Goal: Task Accomplishment & Management: Use online tool/utility

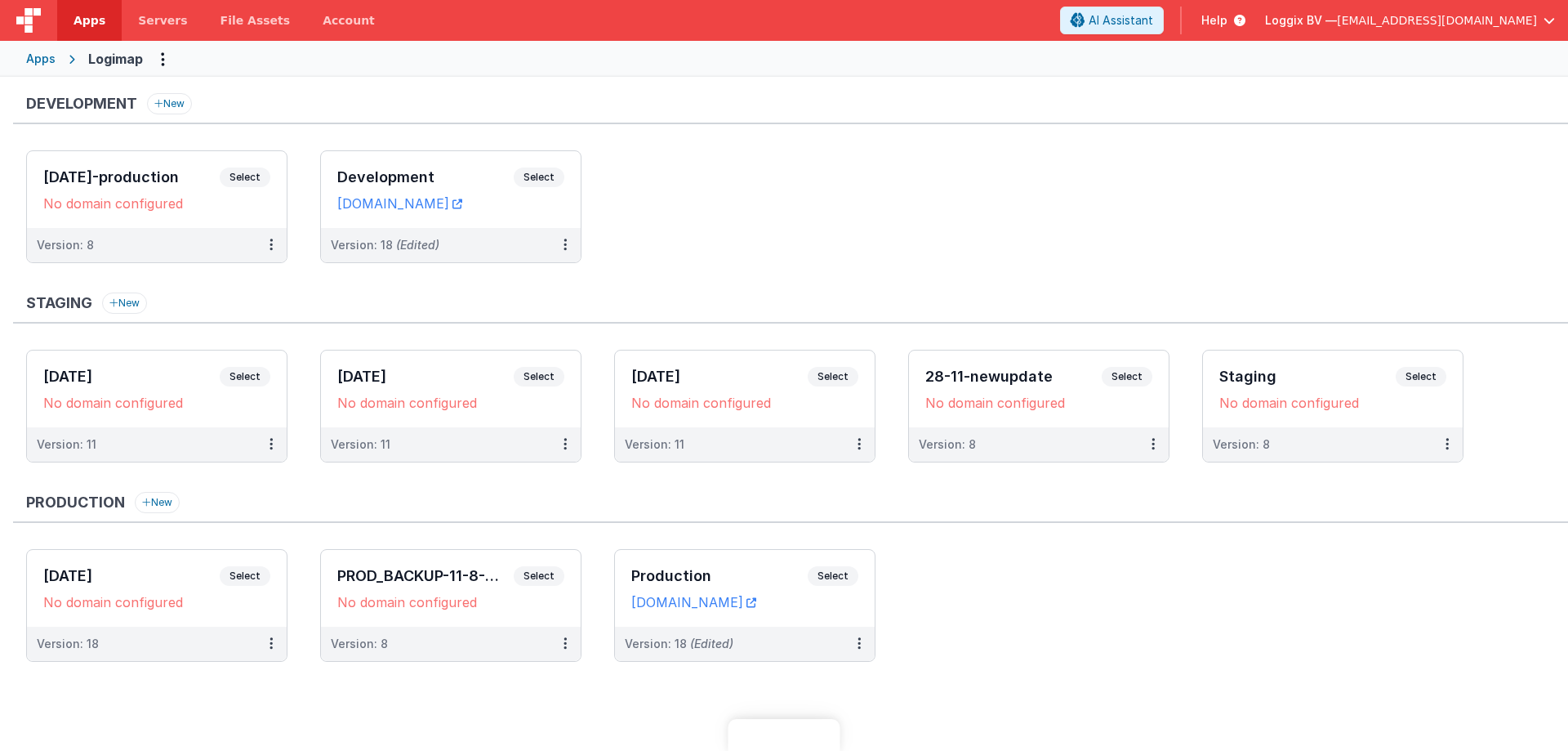
click at [807, 230] on ul "[DATE]-production Select URLs No domain configured Version: 8 Development Selec…" at bounding box center [797, 215] width 1542 height 129
click at [815, 217] on ul "02-05-2025-production Select URLs No domain configured Version: 8 Development S…" at bounding box center [797, 215] width 1542 height 129
click at [554, 170] on span "Select" at bounding box center [539, 177] width 51 height 19
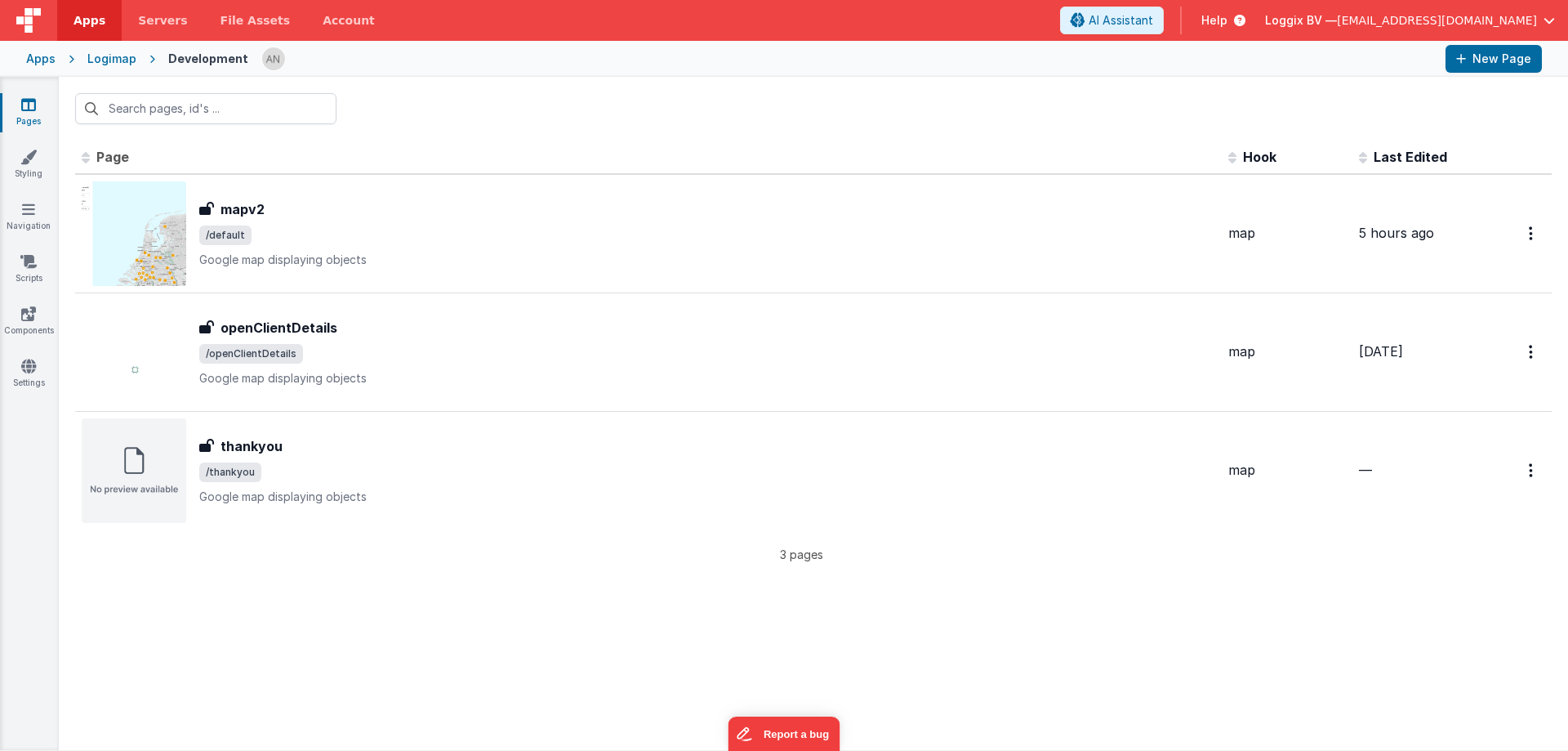
click at [84, 27] on span "Apps" at bounding box center [89, 20] width 31 height 17
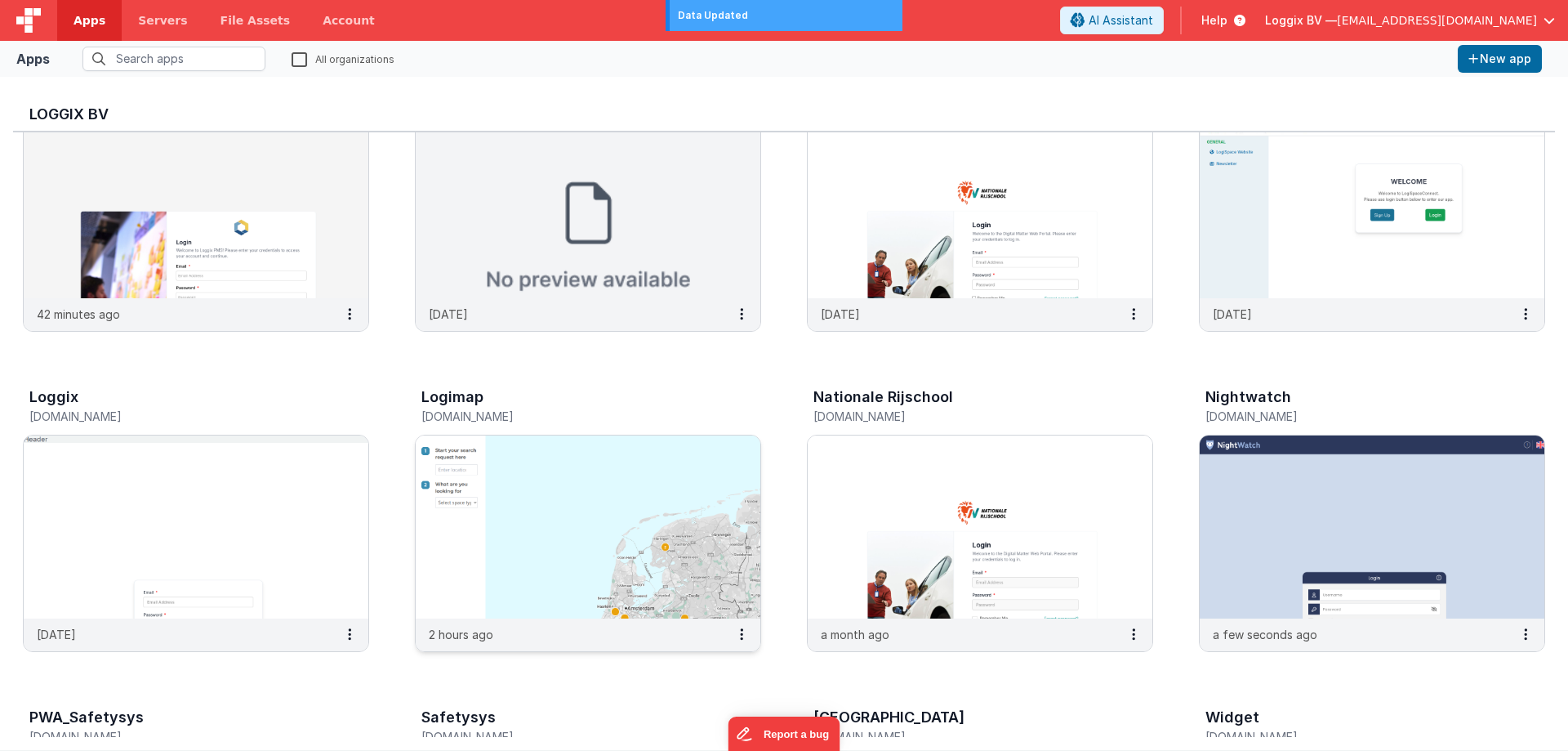
scroll to position [82, 0]
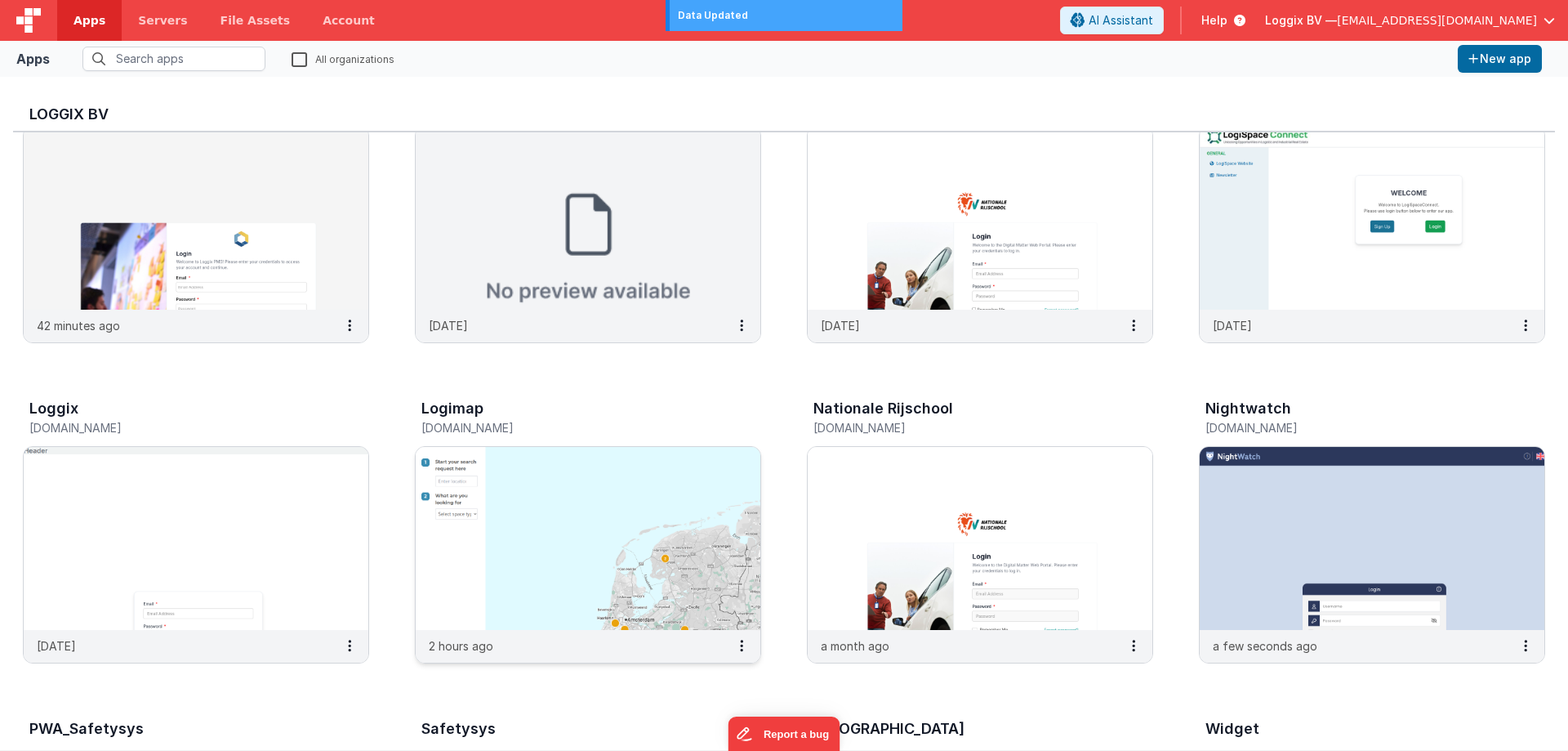
click at [580, 535] on img at bounding box center [588, 539] width 345 height 183
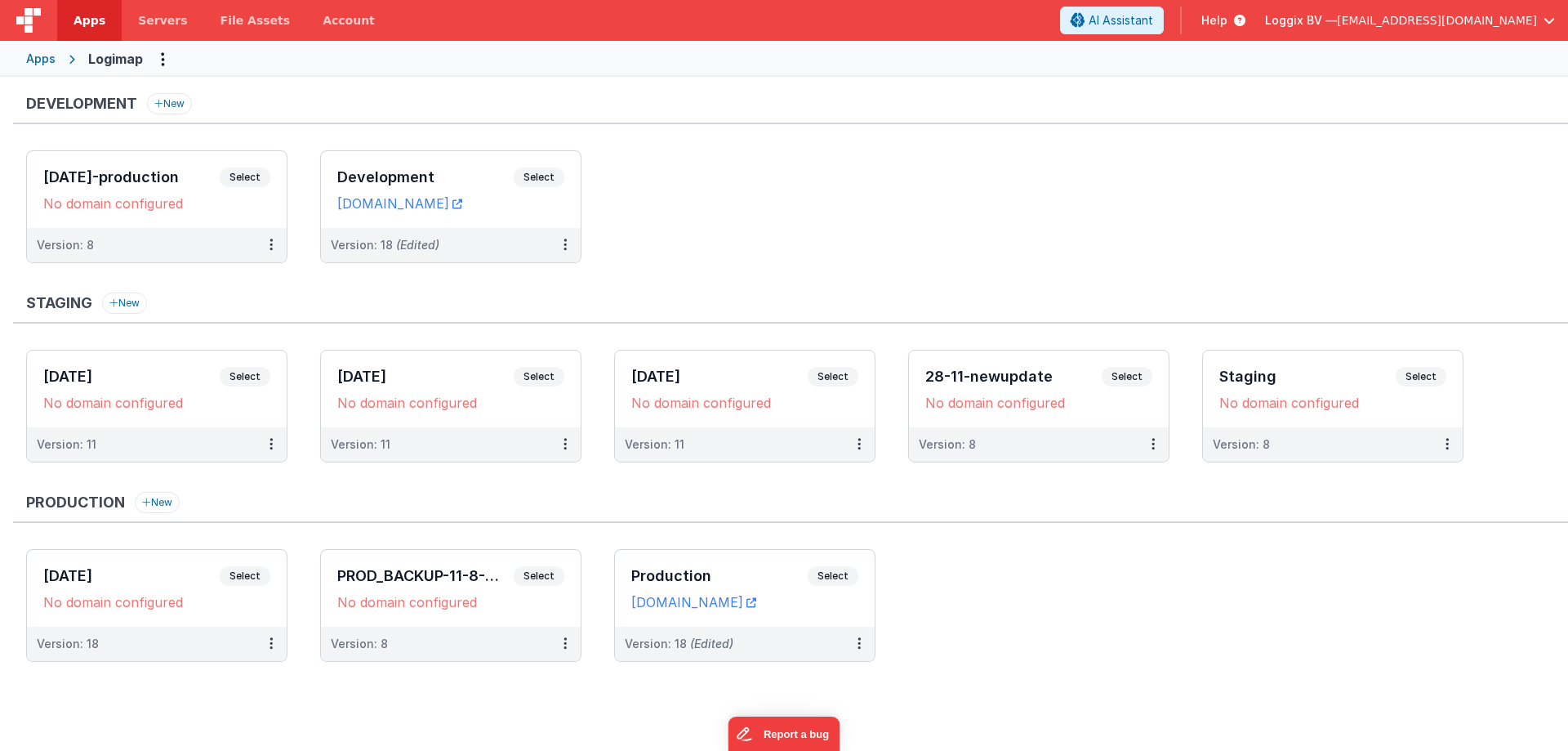
click at [90, 8] on link "Apps" at bounding box center [89, 20] width 65 height 41
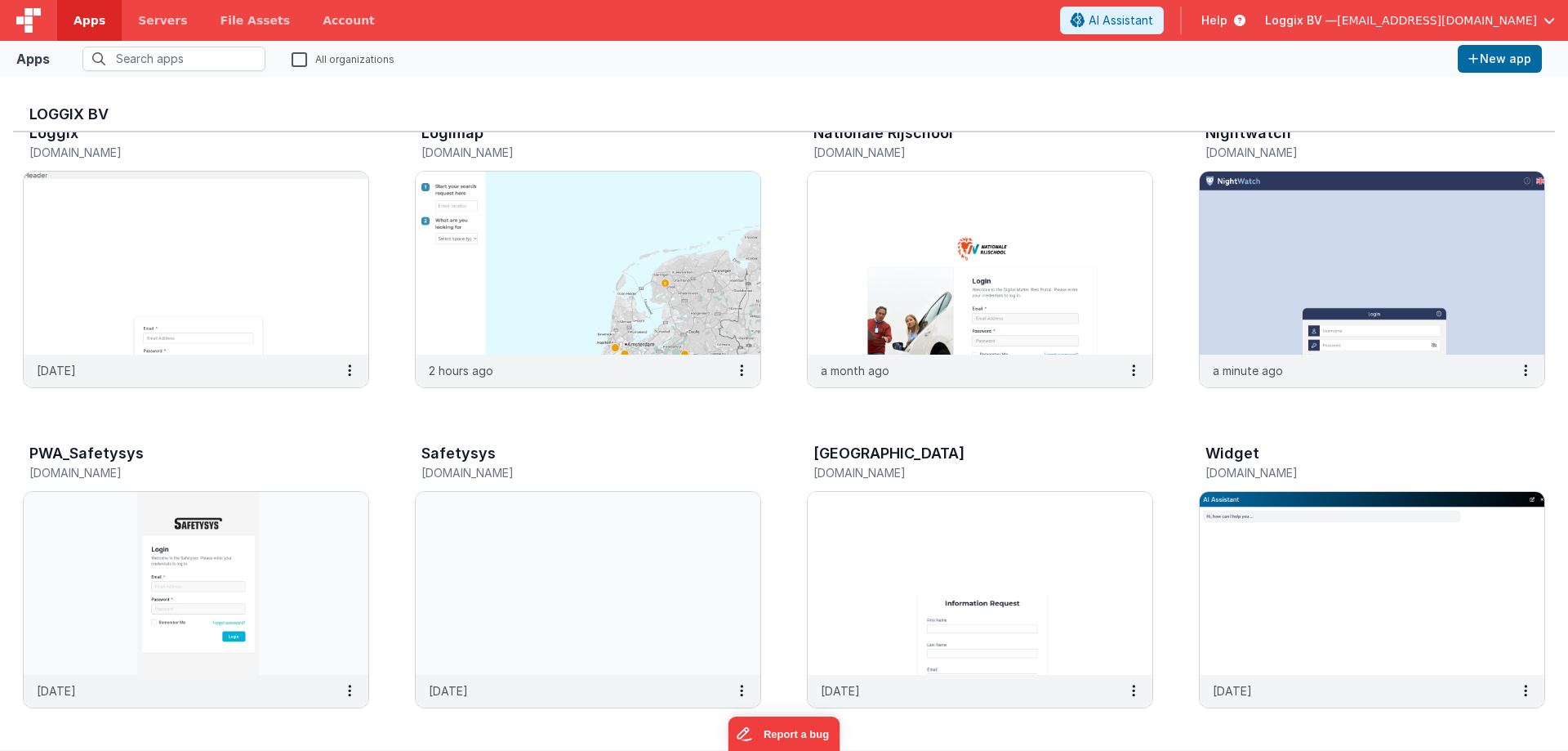
scroll to position [409, 0]
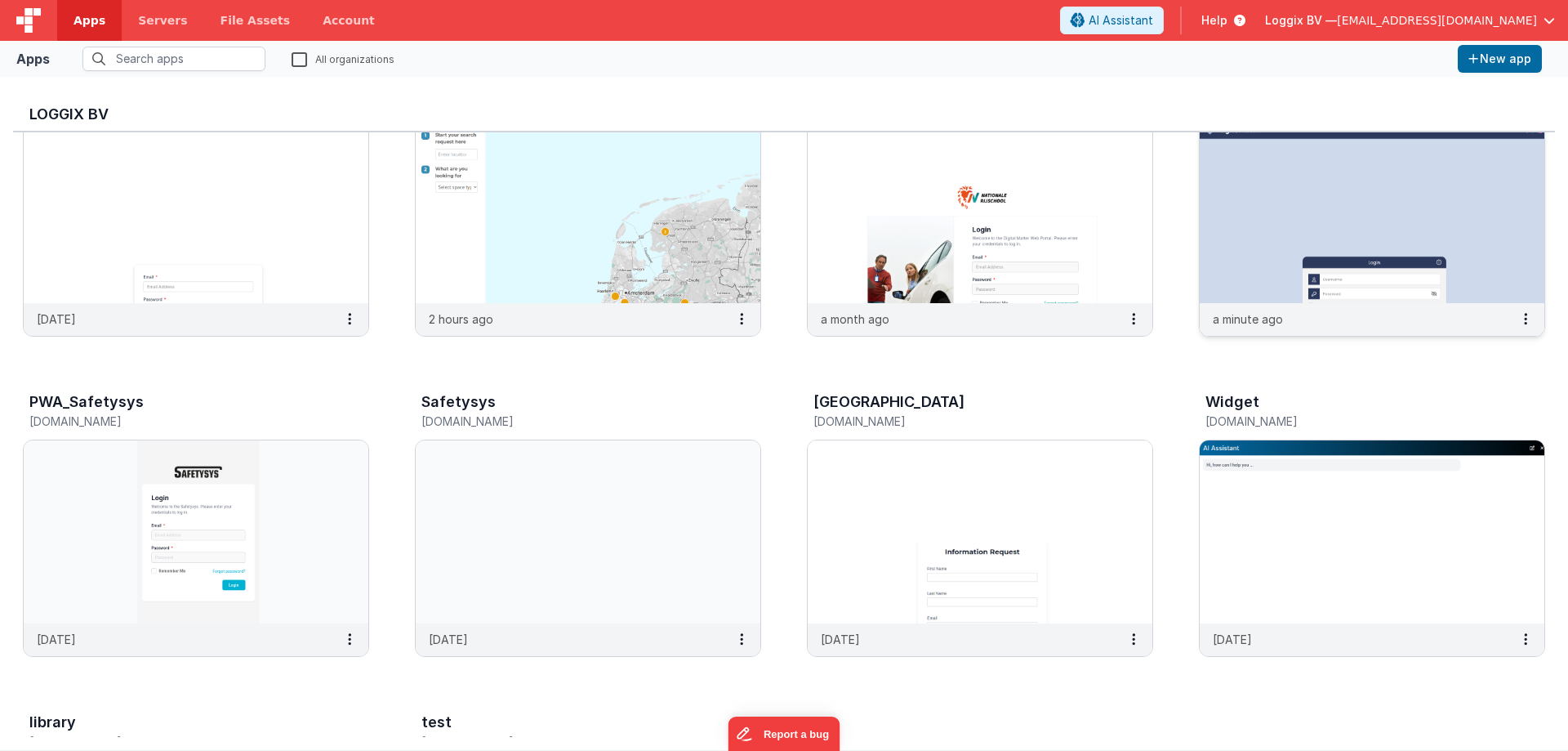
click at [1415, 220] on img at bounding box center [1372, 211] width 345 height 183
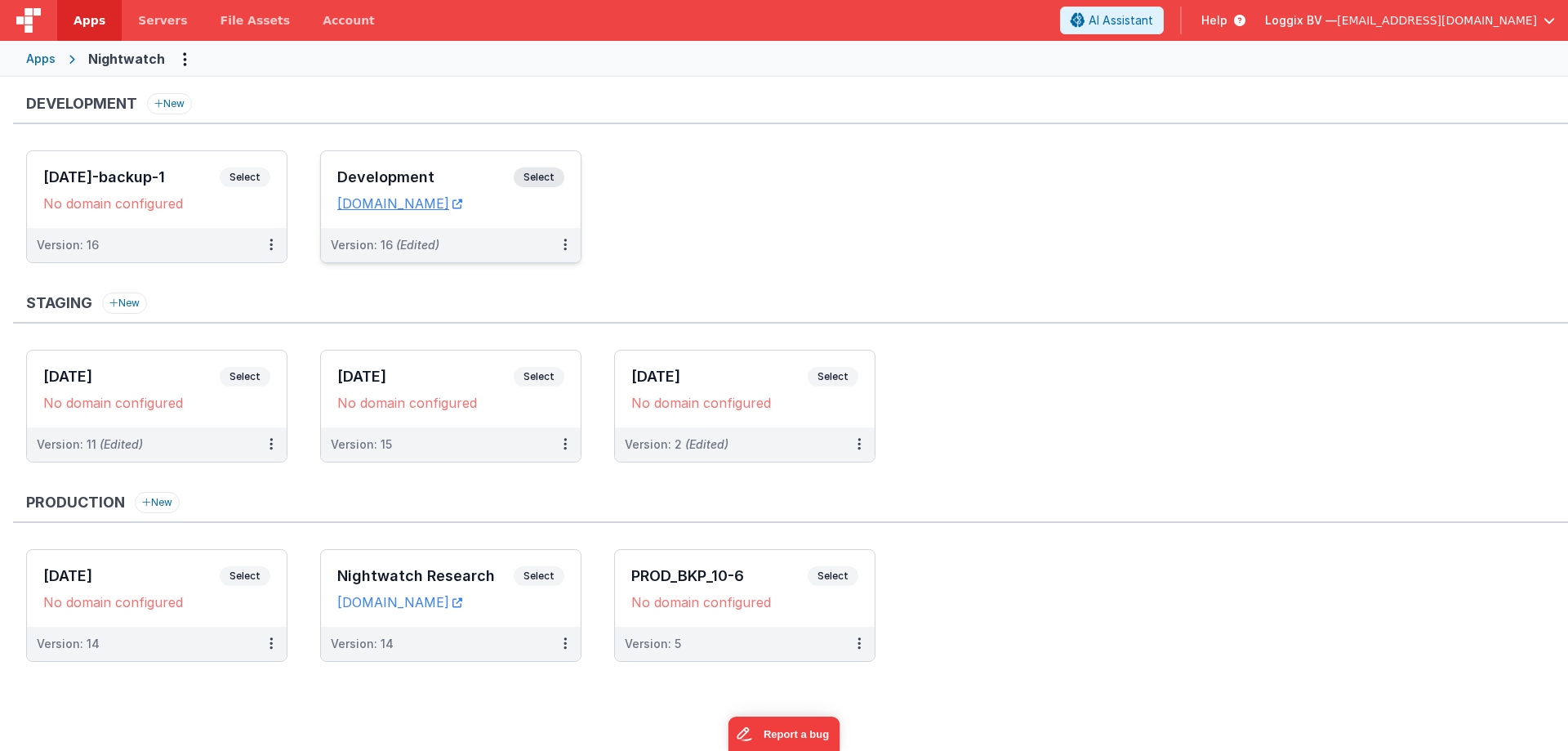
click at [551, 177] on span "Select" at bounding box center [539, 177] width 51 height 19
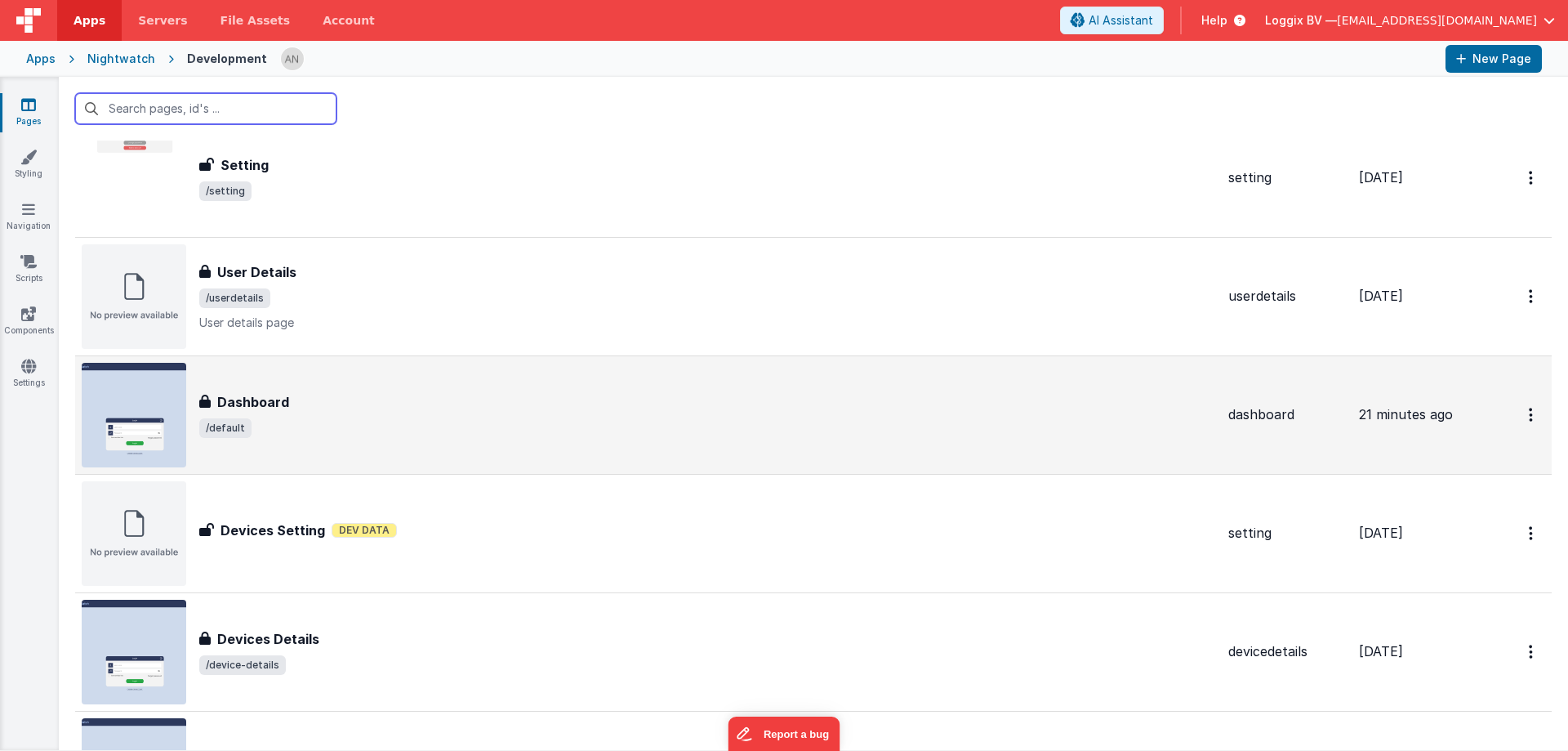
scroll to position [899, 0]
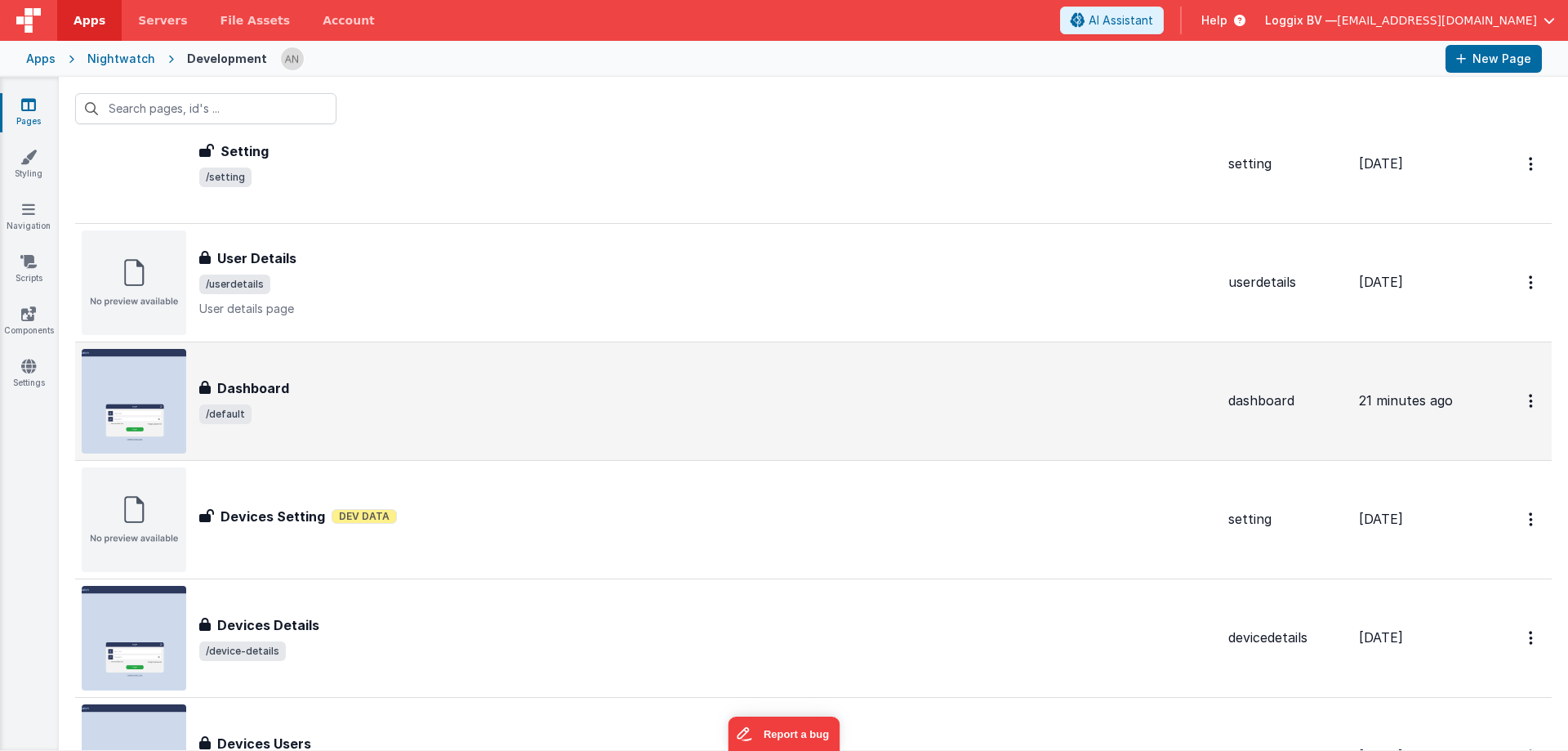
click at [396, 400] on div "Dashboard Dashboard /default" at bounding box center [707, 401] width 1016 height 45
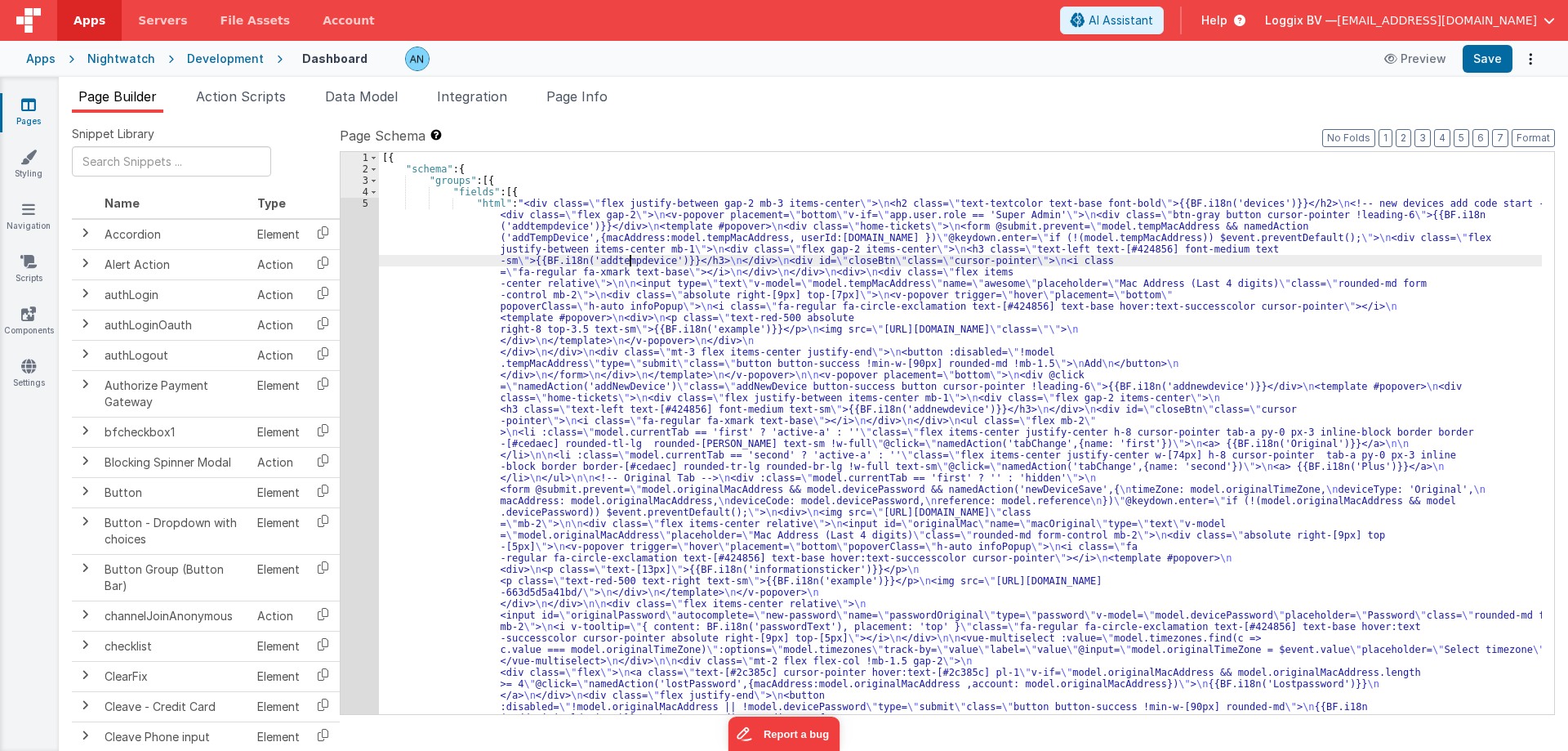
click at [361, 207] on div "5" at bounding box center [360, 741] width 38 height 1086
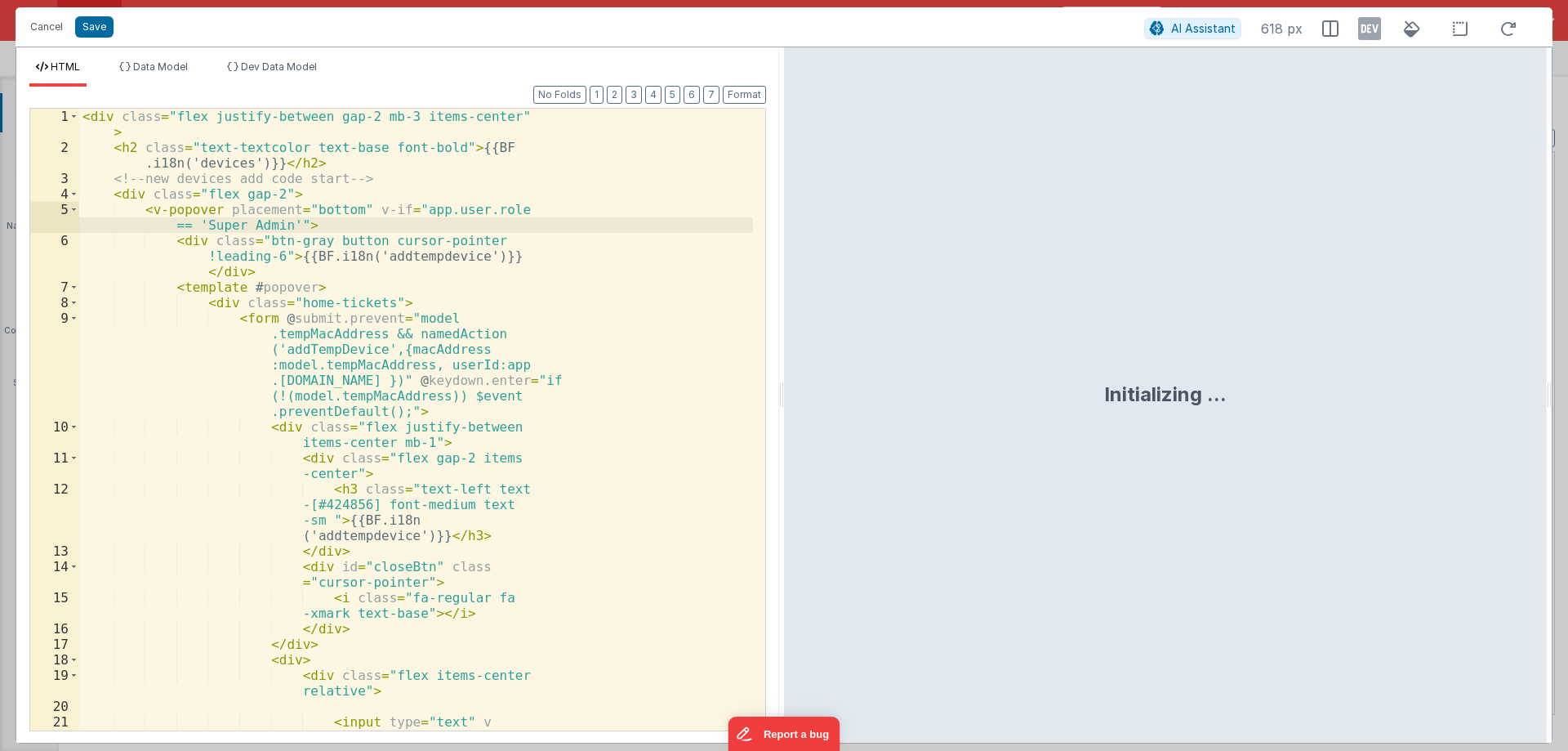
click at [360, 207] on div "< div class = "flex justify-between gap-2 mb-3 items-center" > < h2 class = "te…" at bounding box center [416, 490] width 674 height 764
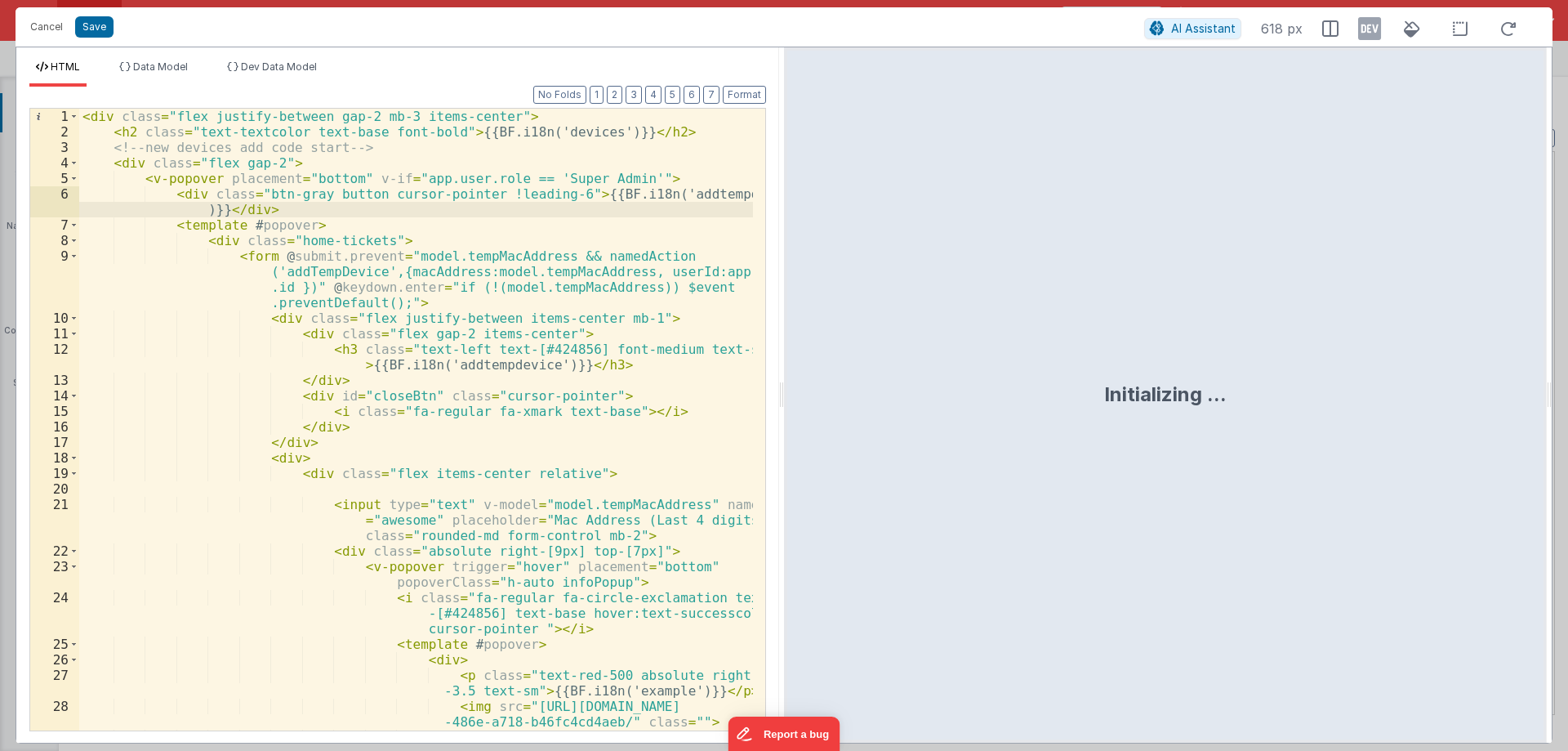
drag, startPoint x: 781, startPoint y: 384, endPoint x: 1081, endPoint y: 410, distance: 301.1
click at [1119, 424] on html "Cancel Save AI Assistant 618 px HTML Data Model Dev Data Model Format 7 6 5 4 3…" at bounding box center [784, 376] width 1568 height 751
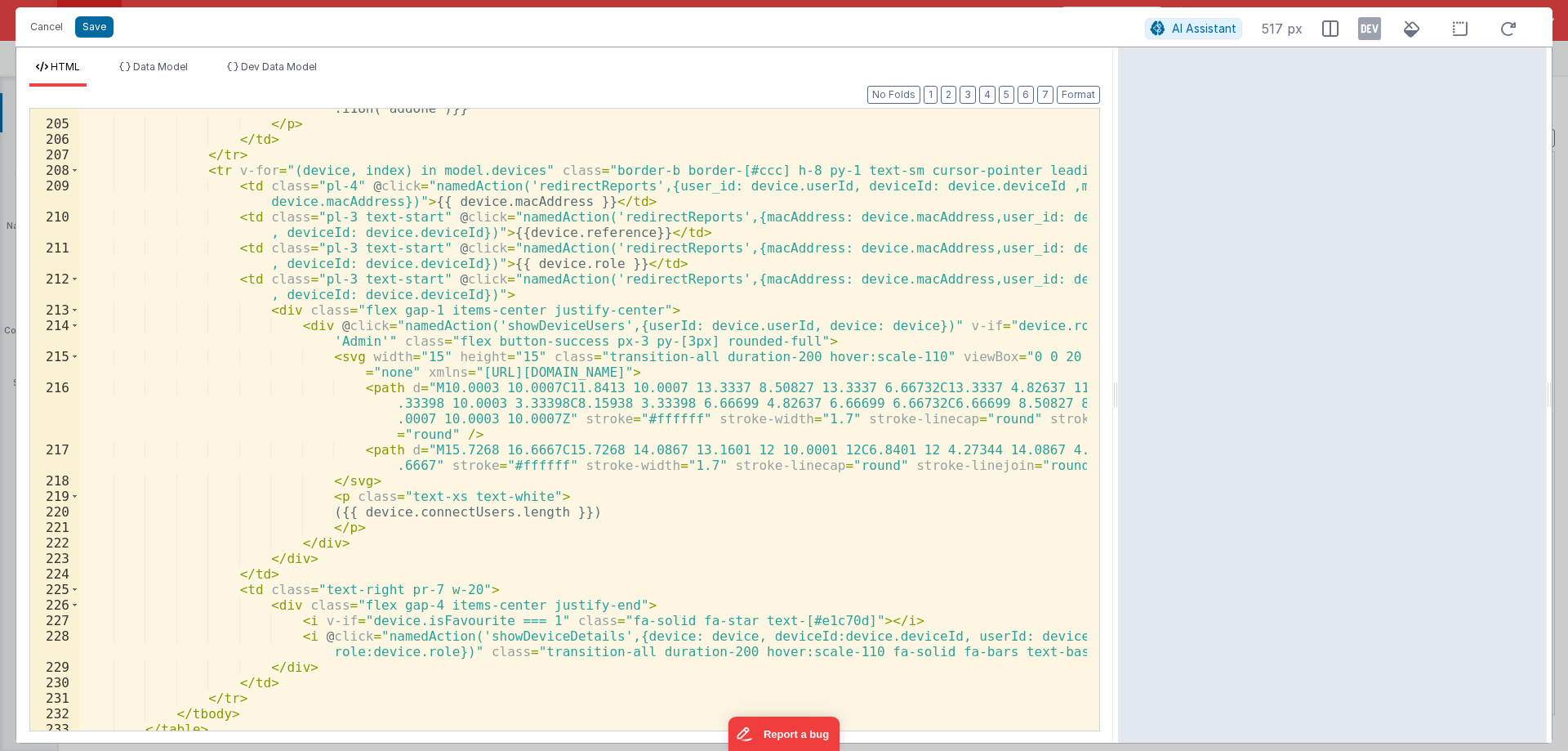
scroll to position [3529, 0]
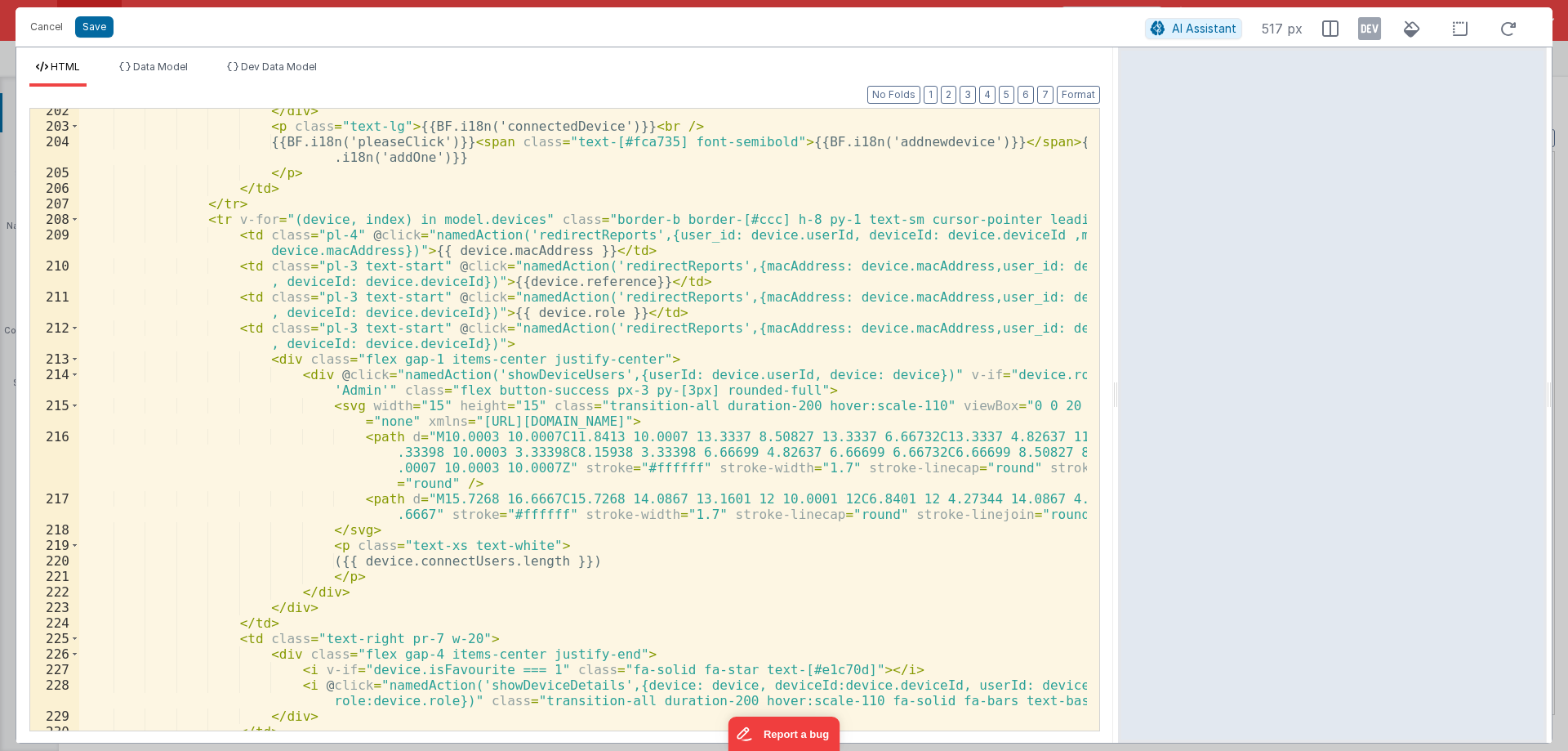
click at [510, 374] on div "</ div > < p class = "text-lg" > {{BF.i18n('connectedDevice')}} < br /> {{BF.i1…" at bounding box center [583, 429] width 1008 height 652
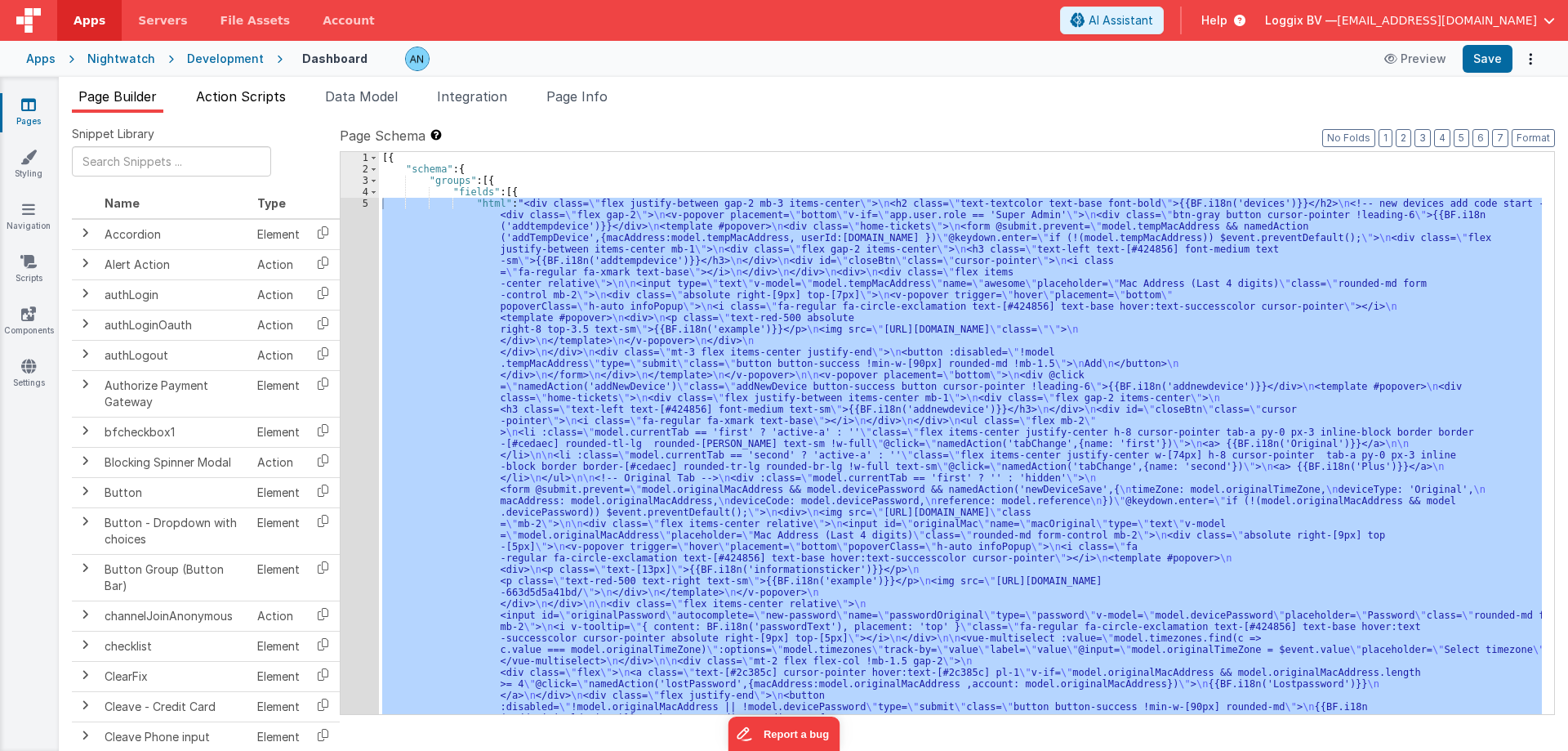
click at [238, 100] on span "Action Scripts" at bounding box center [240, 96] width 90 height 17
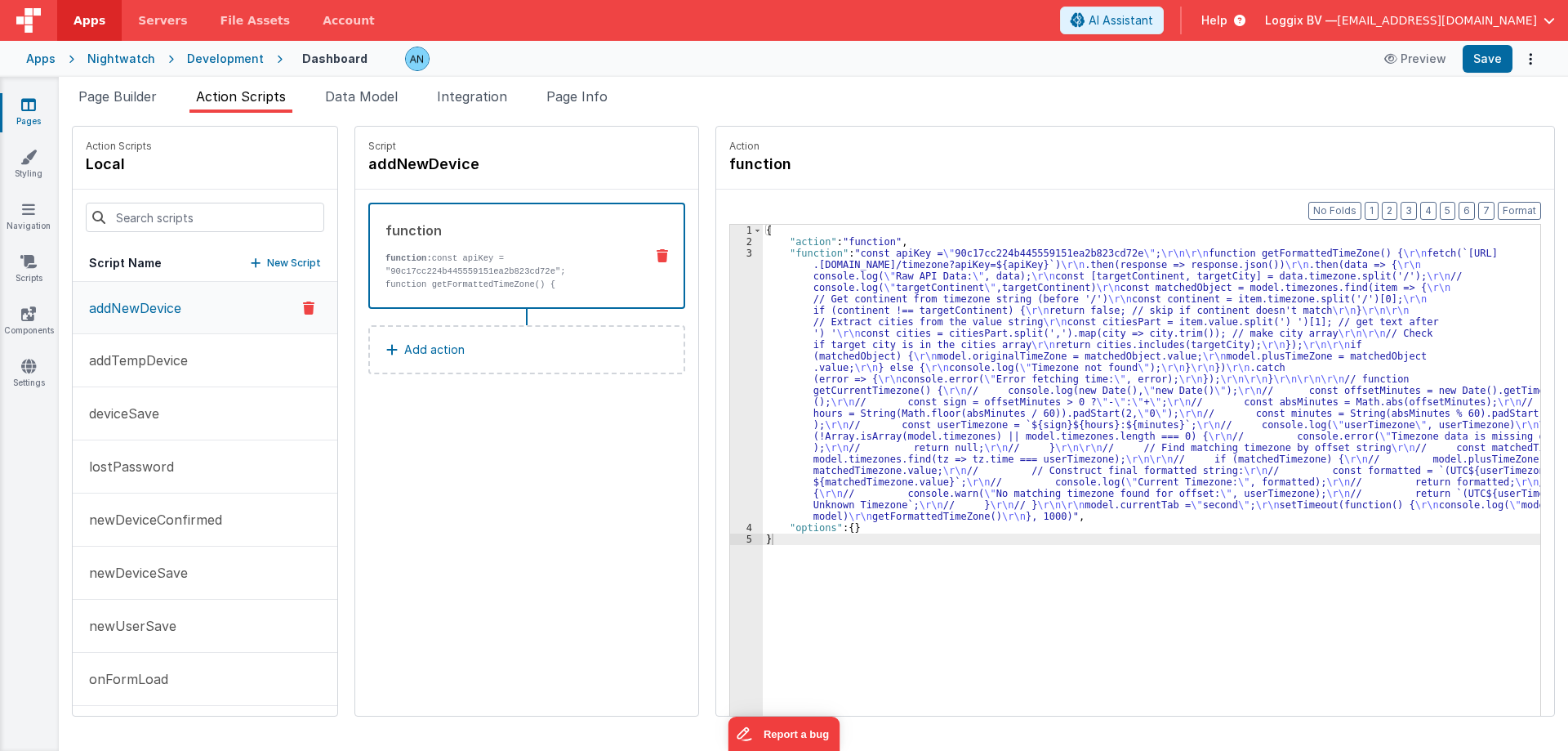
scroll to position [322, 0]
click at [175, 637] on button "showDeviceUsers" at bounding box center [204, 623] width 265 height 53
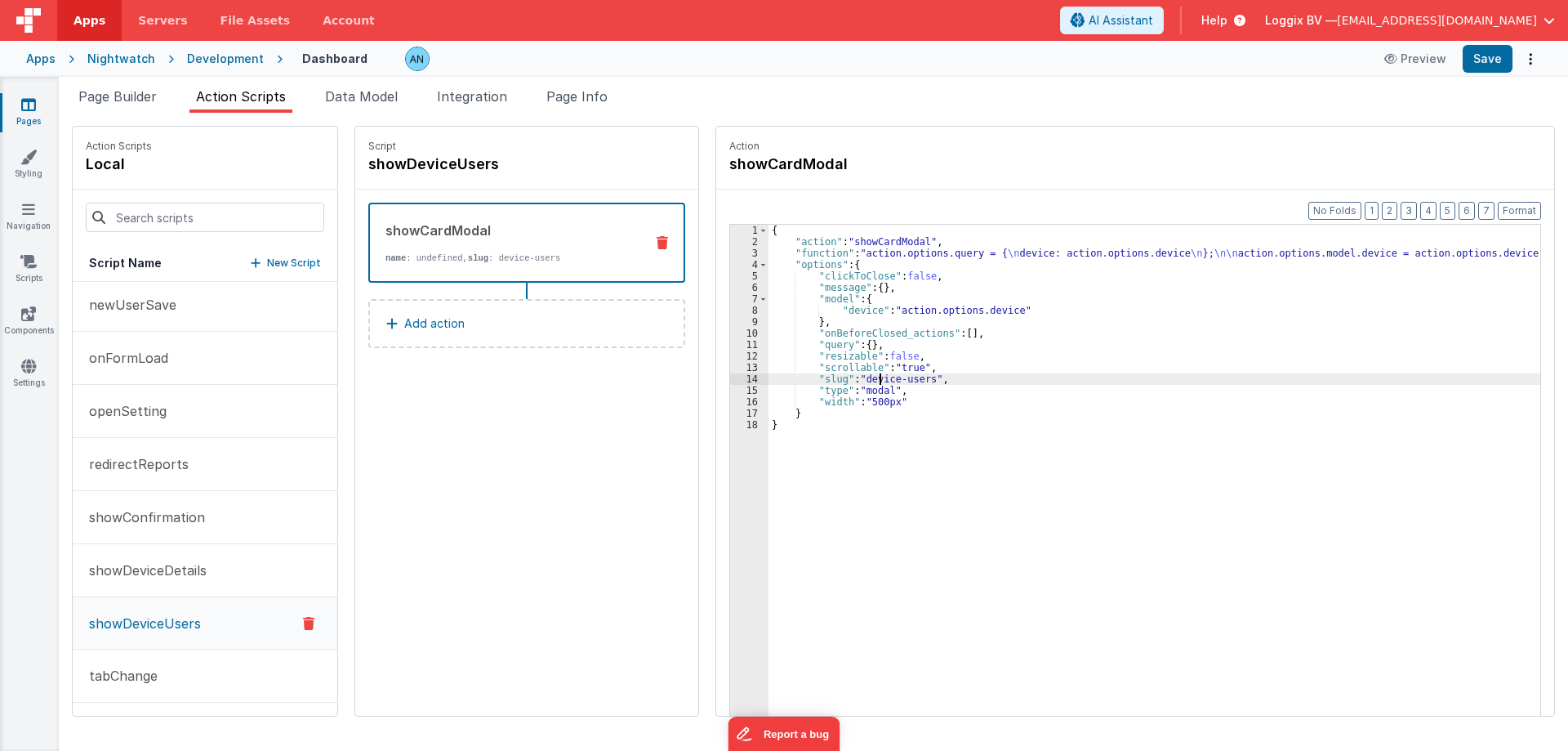
click at [862, 379] on div "{ "action" : "showCardModal" , "function" : "action.options.query = { \n device…" at bounding box center [1162, 506] width 787 height 564
drag, startPoint x: 862, startPoint y: 379, endPoint x: 891, endPoint y: 380, distance: 29.0
click at [891, 380] on div "{ "action" : "showCardModal" , "function" : "action.options.query = { \n device…" at bounding box center [1162, 506] width 787 height 564
click at [30, 97] on icon at bounding box center [28, 104] width 15 height 17
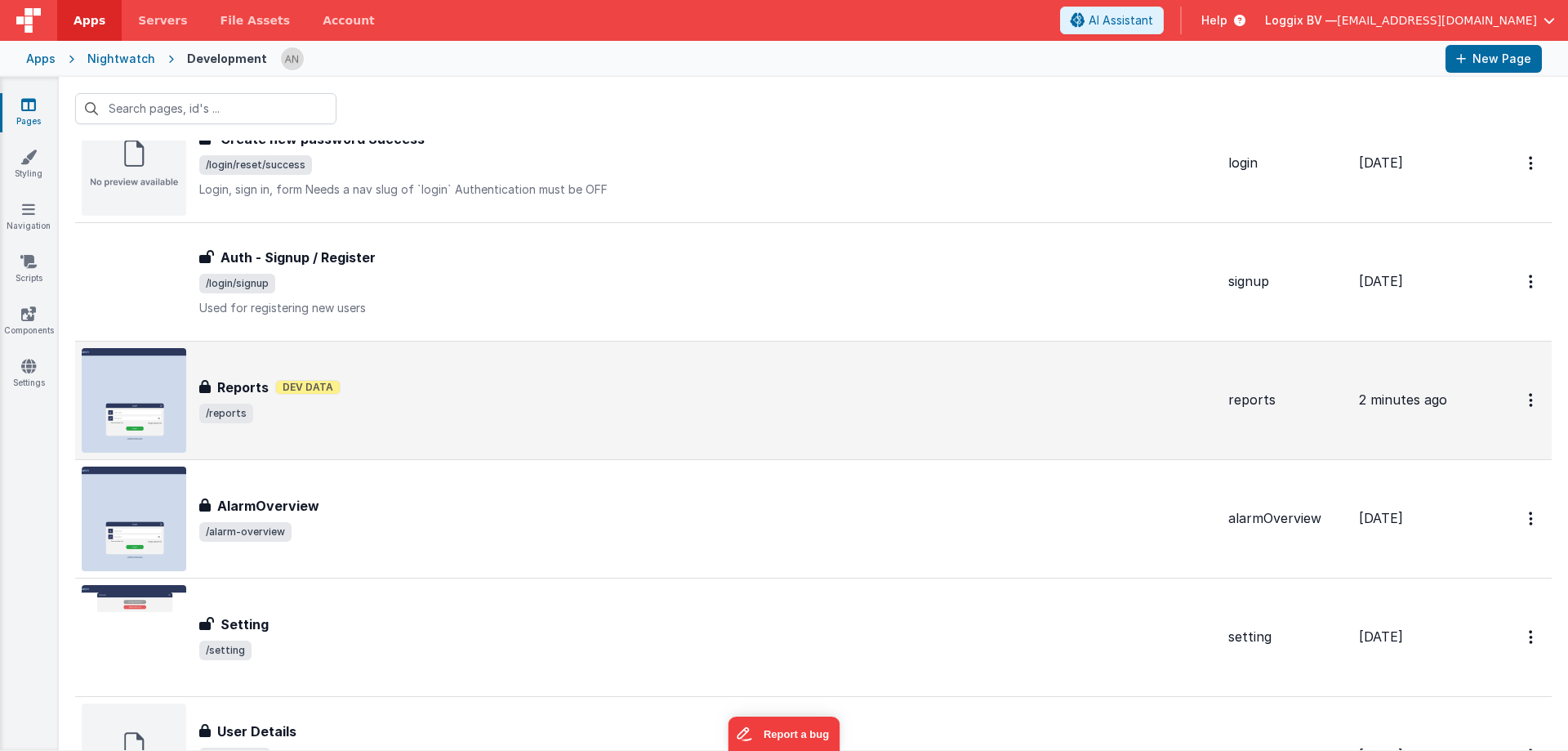
scroll to position [572, 0]
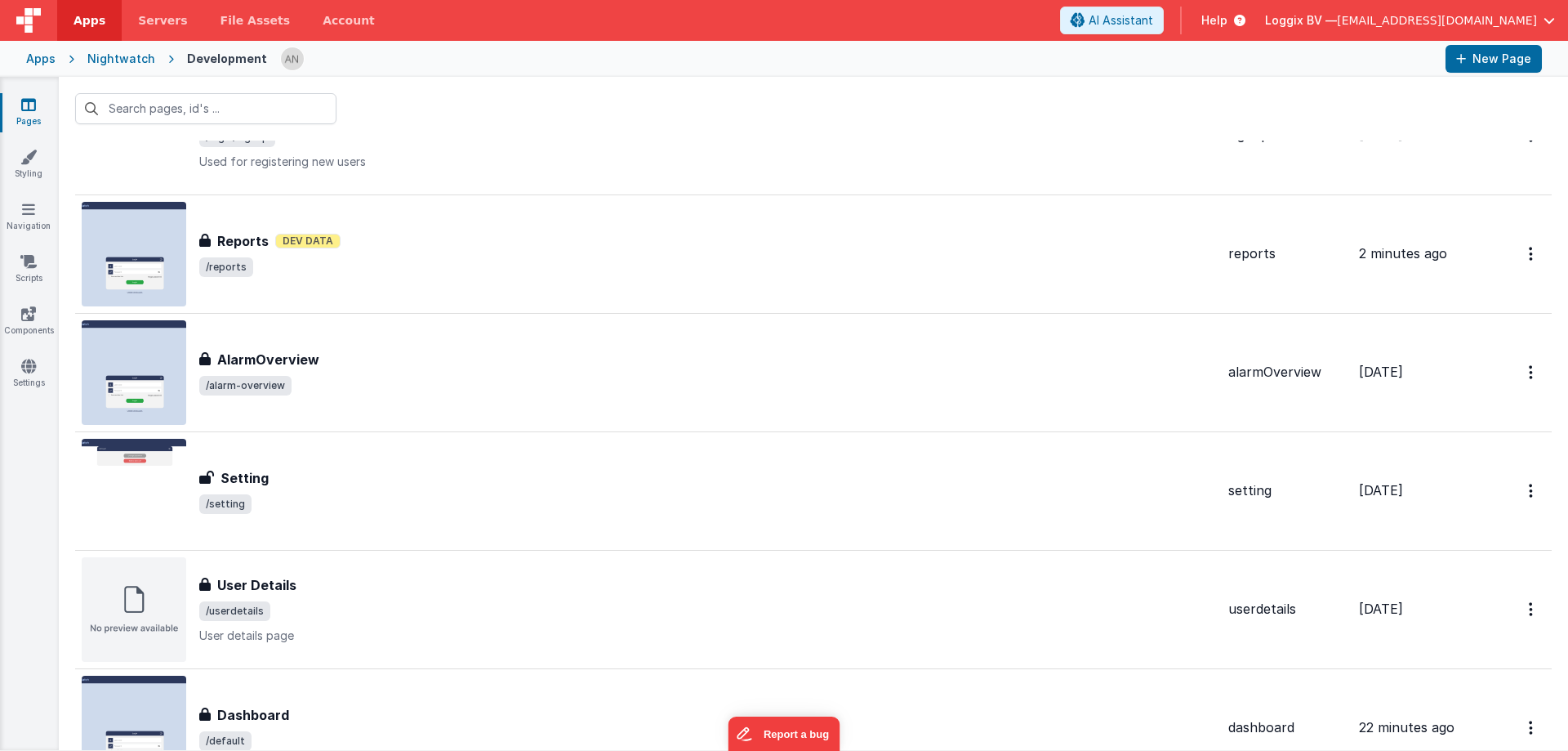
click at [30, 238] on div "Pages Styling Navigation Scripts Components Settings" at bounding box center [29, 413] width 58 height 673
click at [29, 221] on link "Navigation" at bounding box center [28, 217] width 58 height 32
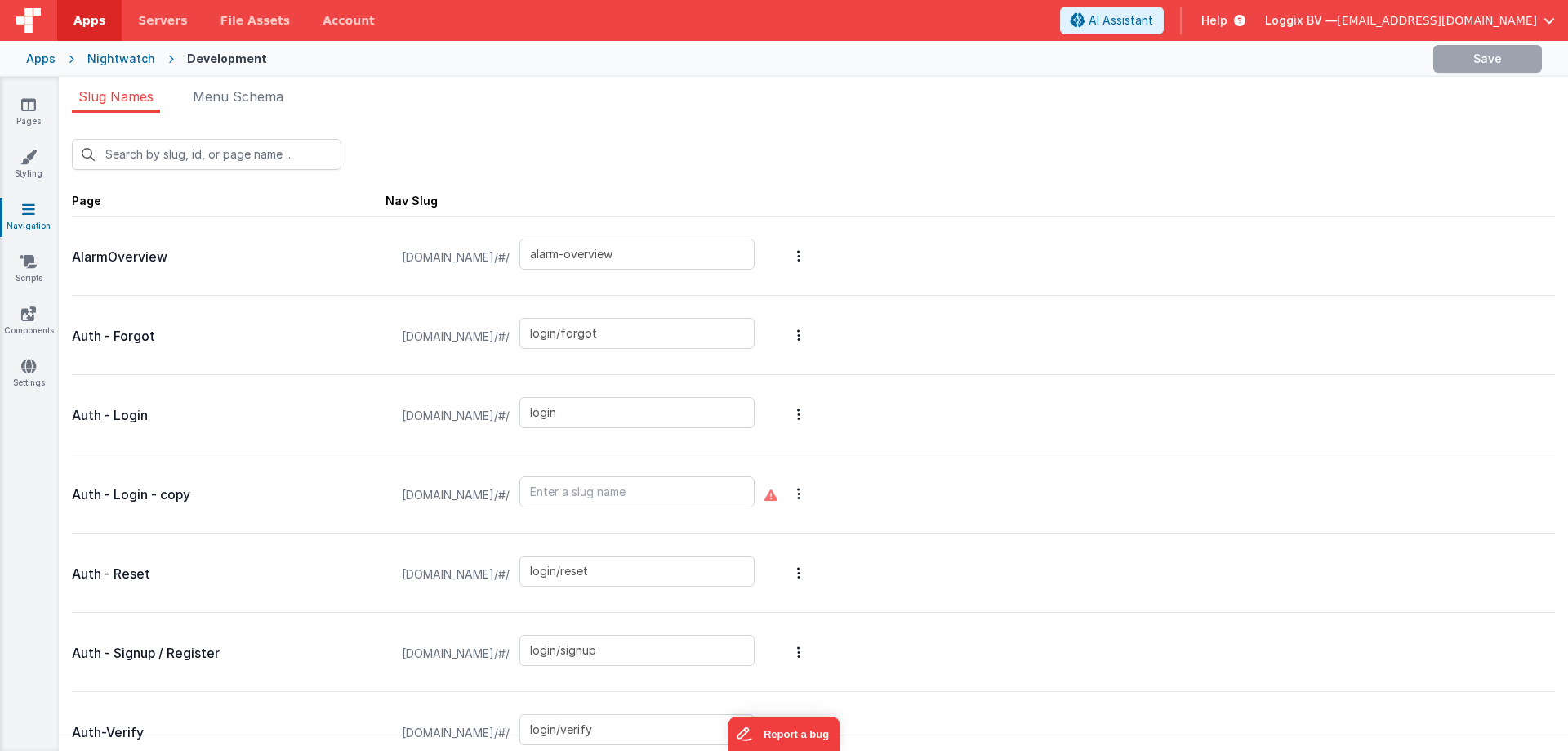
scroll to position [870, 0]
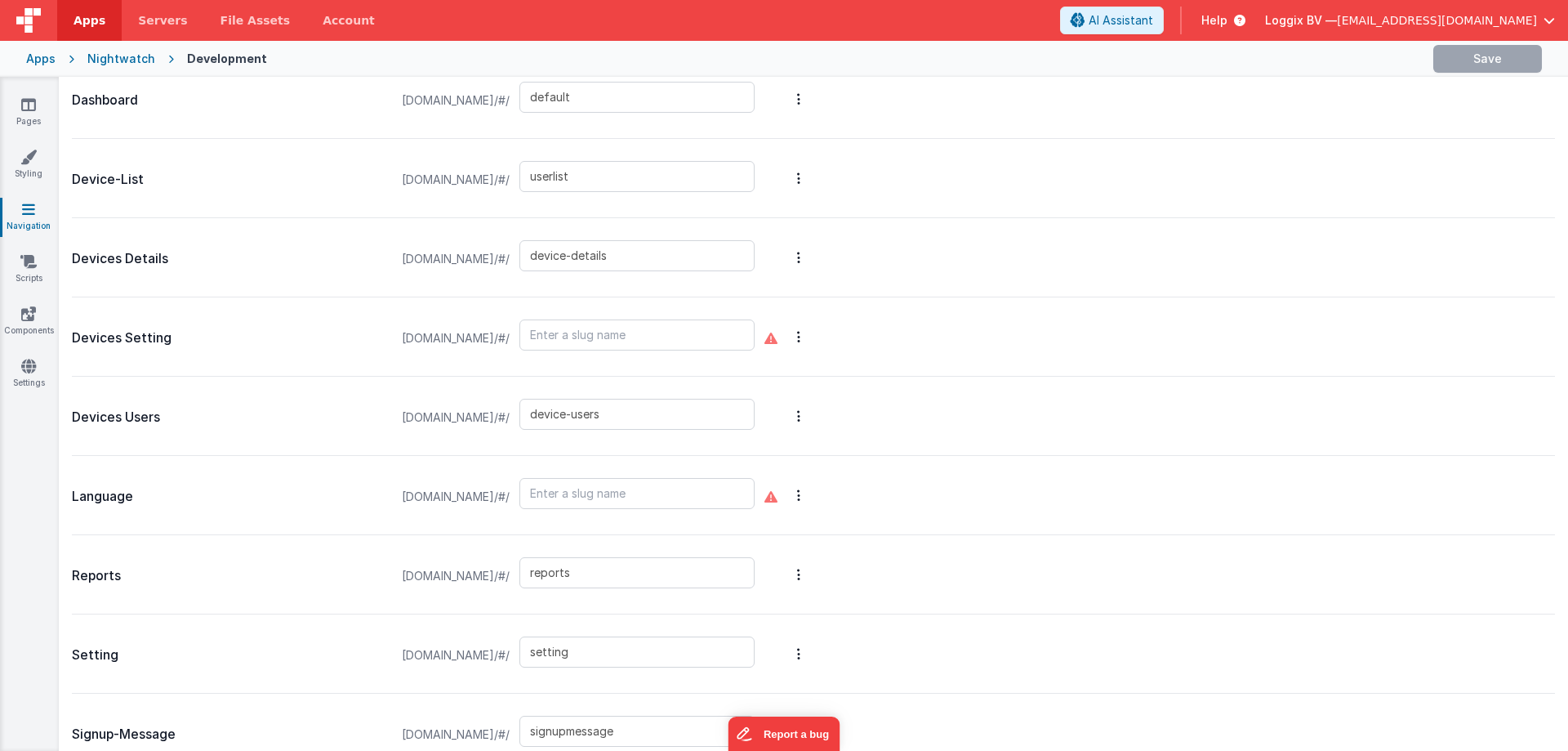
click at [127, 417] on p "Devices Users" at bounding box center [228, 417] width 313 height 23
drag, startPoint x: 127, startPoint y: 417, endPoint x: 79, endPoint y: 226, distance: 196.9
click at [103, 418] on p "Devices Users" at bounding box center [228, 417] width 313 height 23
copy p "Users"
click at [35, 107] on icon at bounding box center [28, 104] width 15 height 17
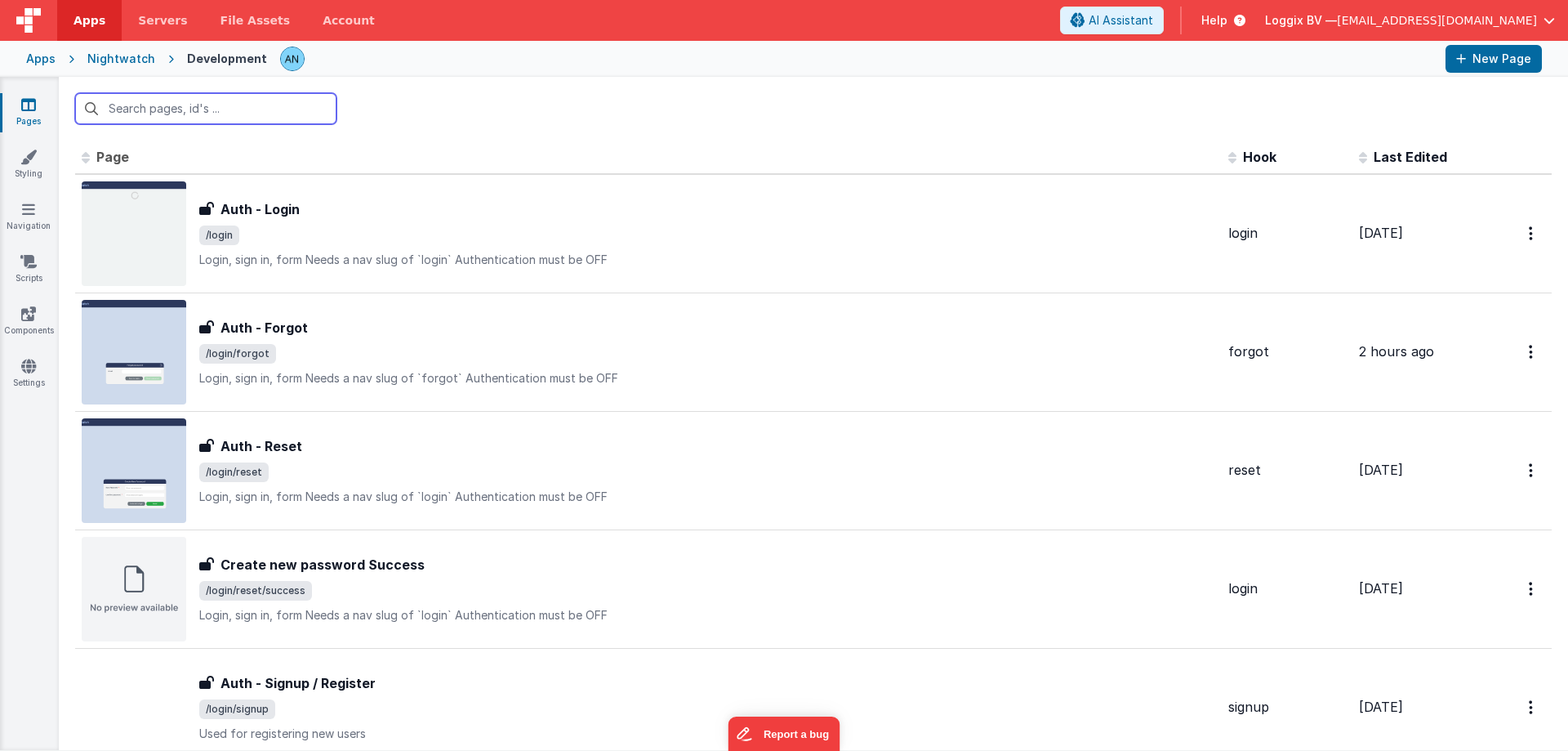
click at [184, 115] on input "text" at bounding box center [205, 109] width 261 height 31
paste input "Devices Users"
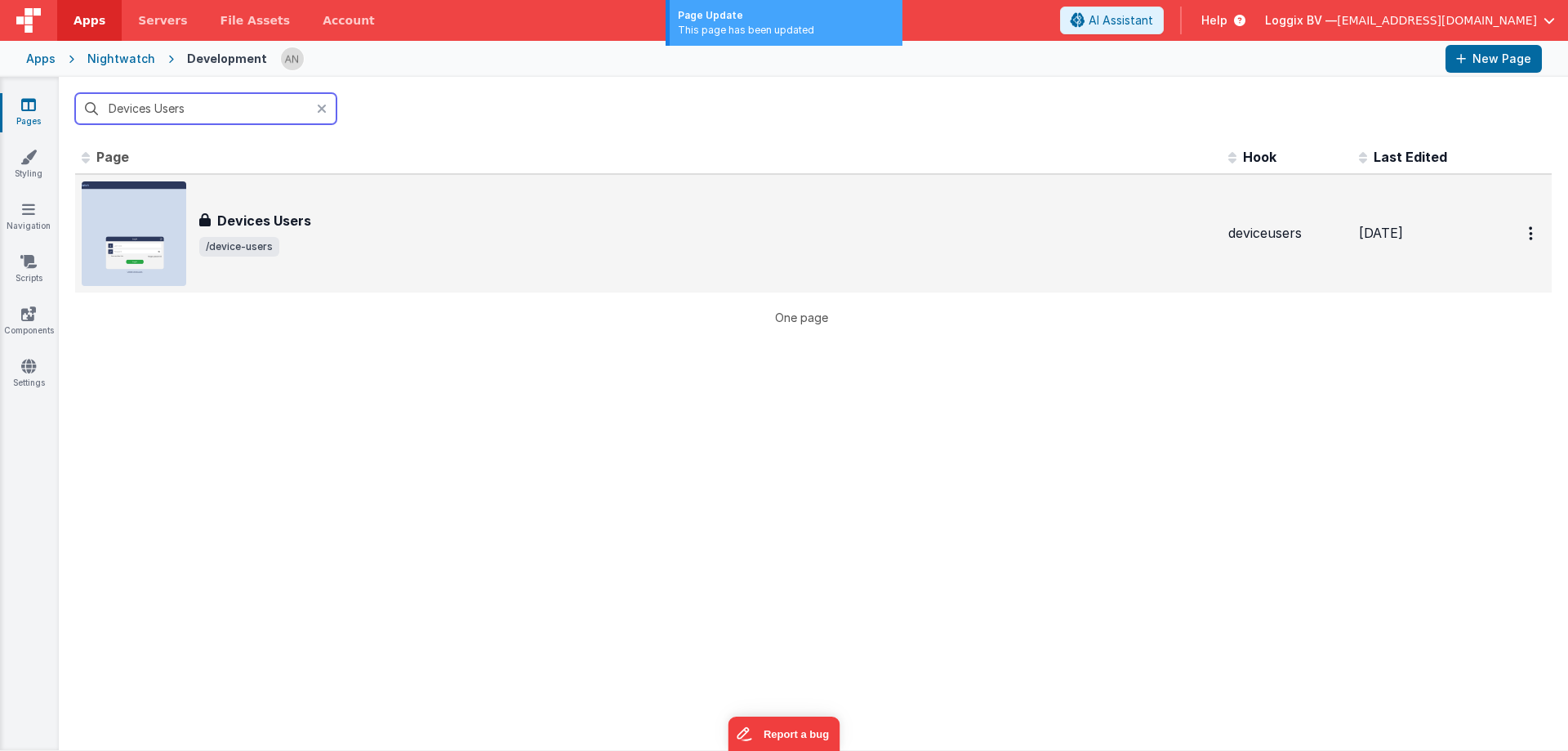
type input "Devices Users"
click at [347, 254] on span "/device-users" at bounding box center [707, 246] width 1016 height 19
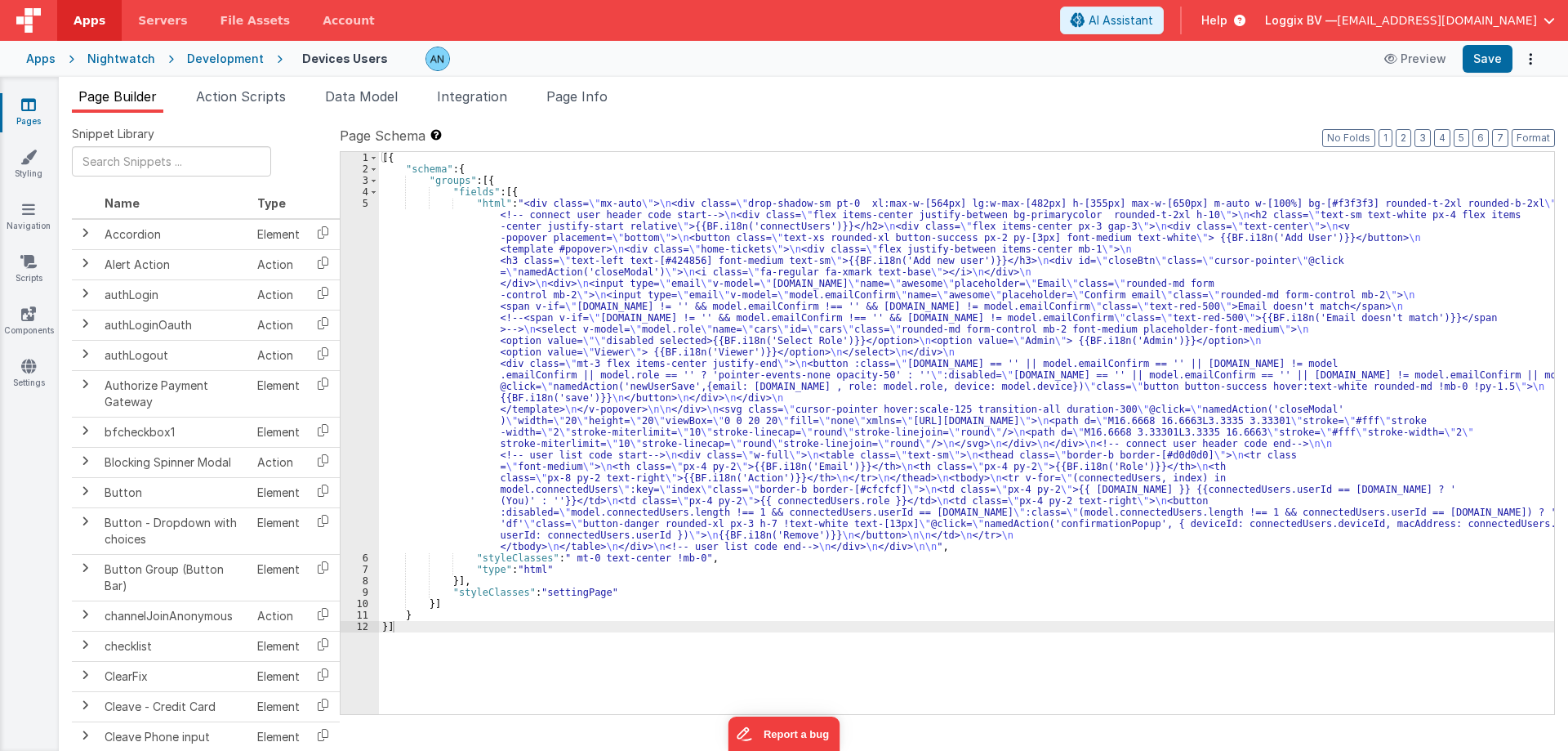
click at [364, 209] on div "5" at bounding box center [360, 375] width 38 height 355
click at [455, 112] on li "Integration" at bounding box center [471, 100] width 83 height 26
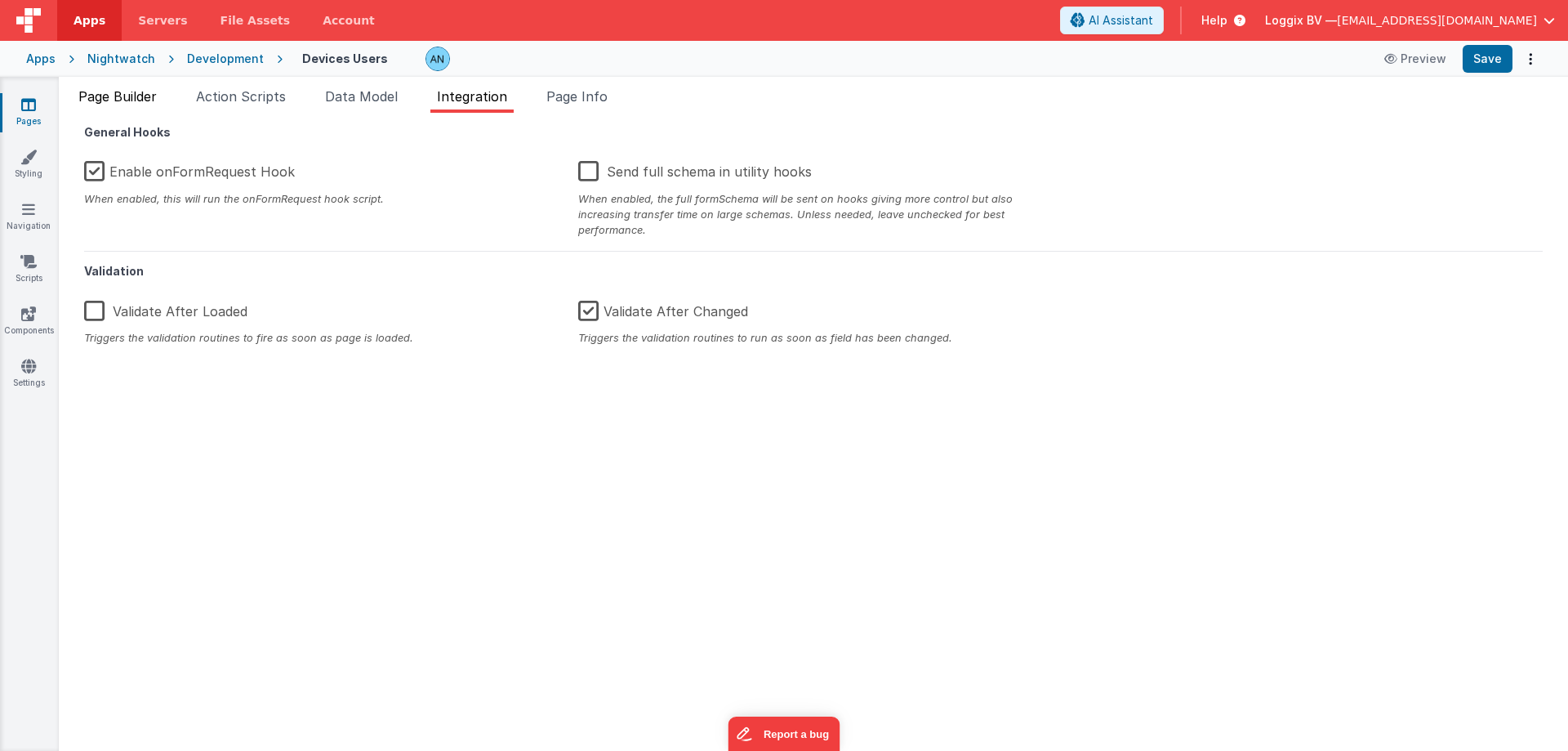
click at [130, 93] on span "Page Builder" at bounding box center [118, 96] width 79 height 17
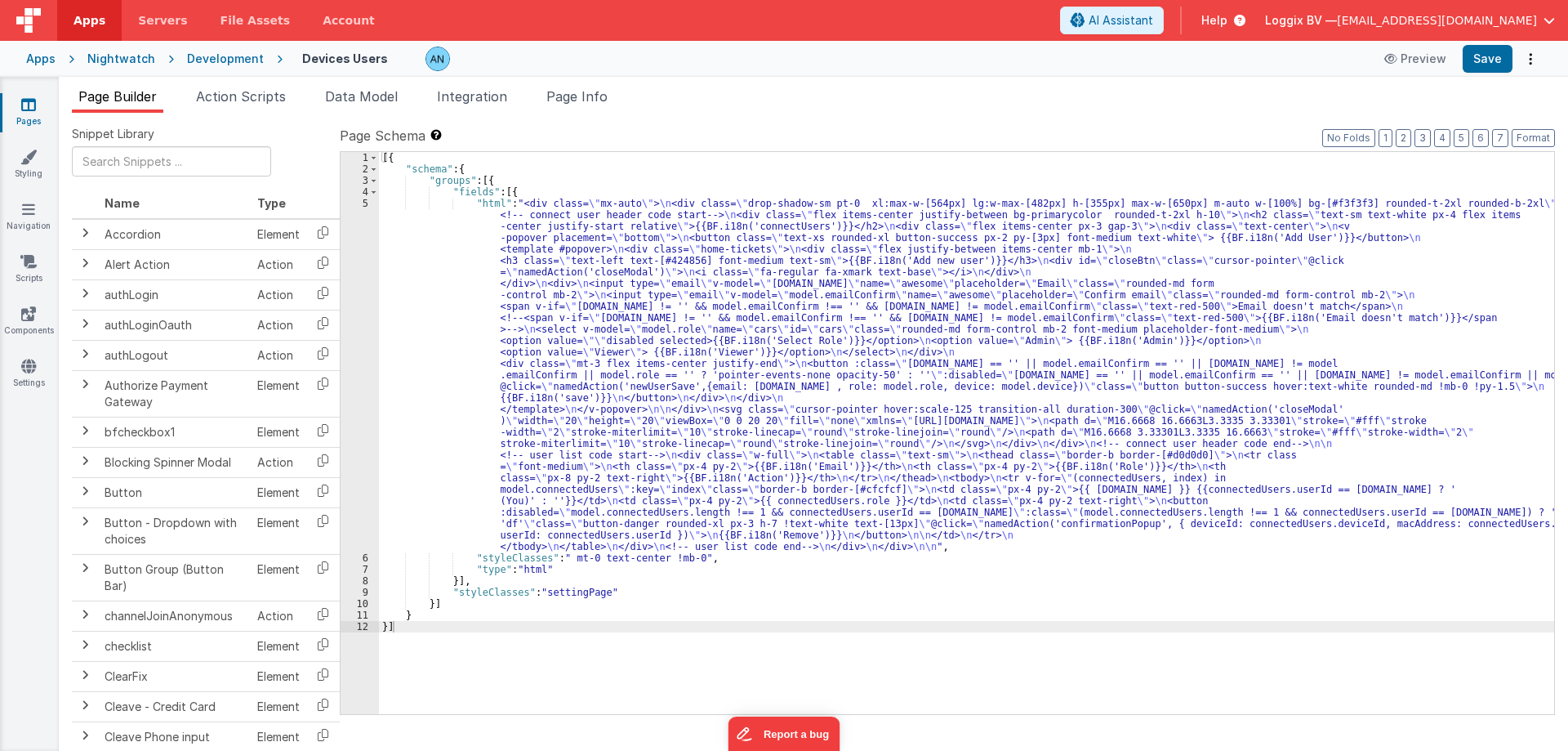
click at [436, 235] on div "[{ "schema" : { "groups" : [{ "fields" : [{ "html" : "<div class= \" mx-auto \"…" at bounding box center [966, 444] width 1175 height 585
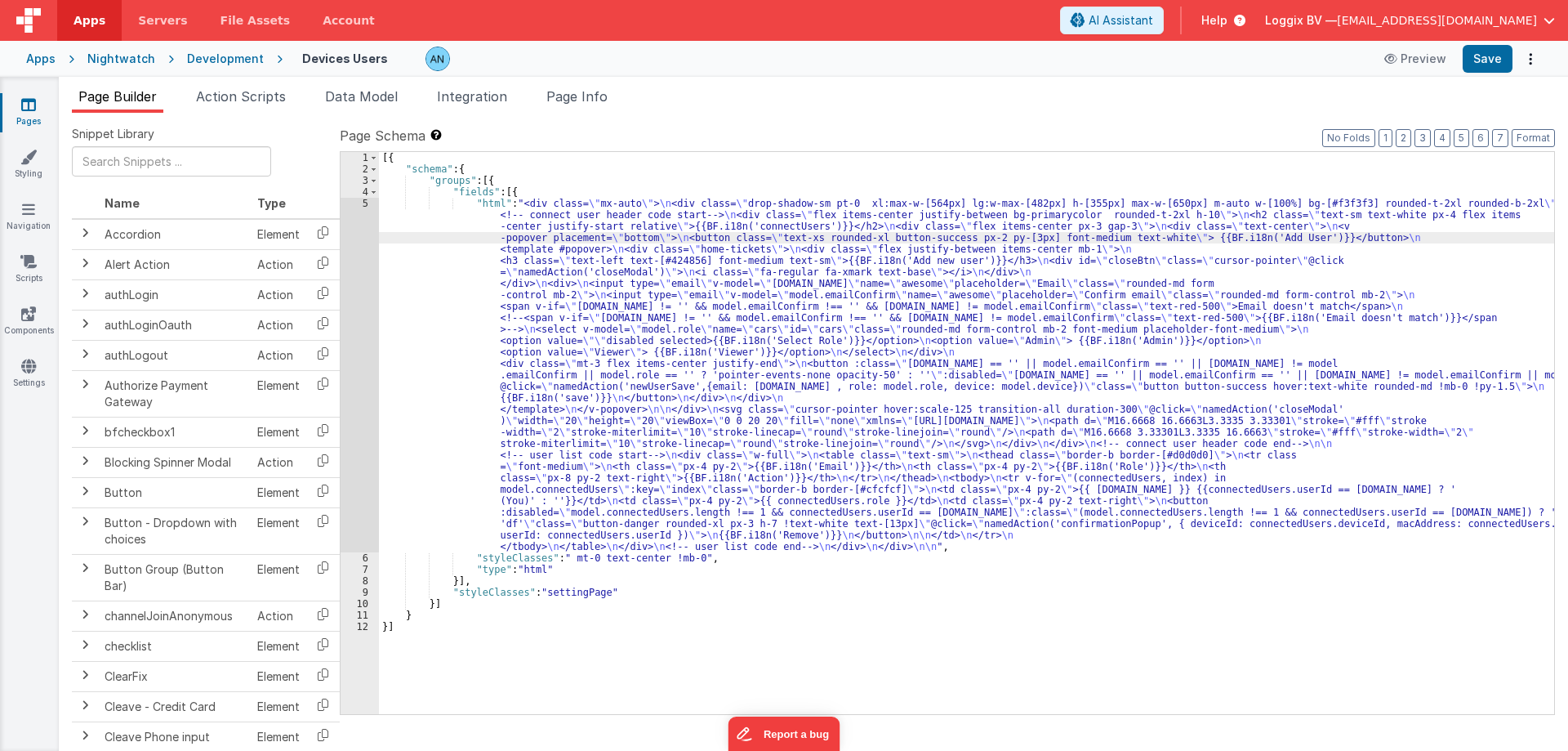
click at [361, 205] on div "5" at bounding box center [360, 375] width 38 height 355
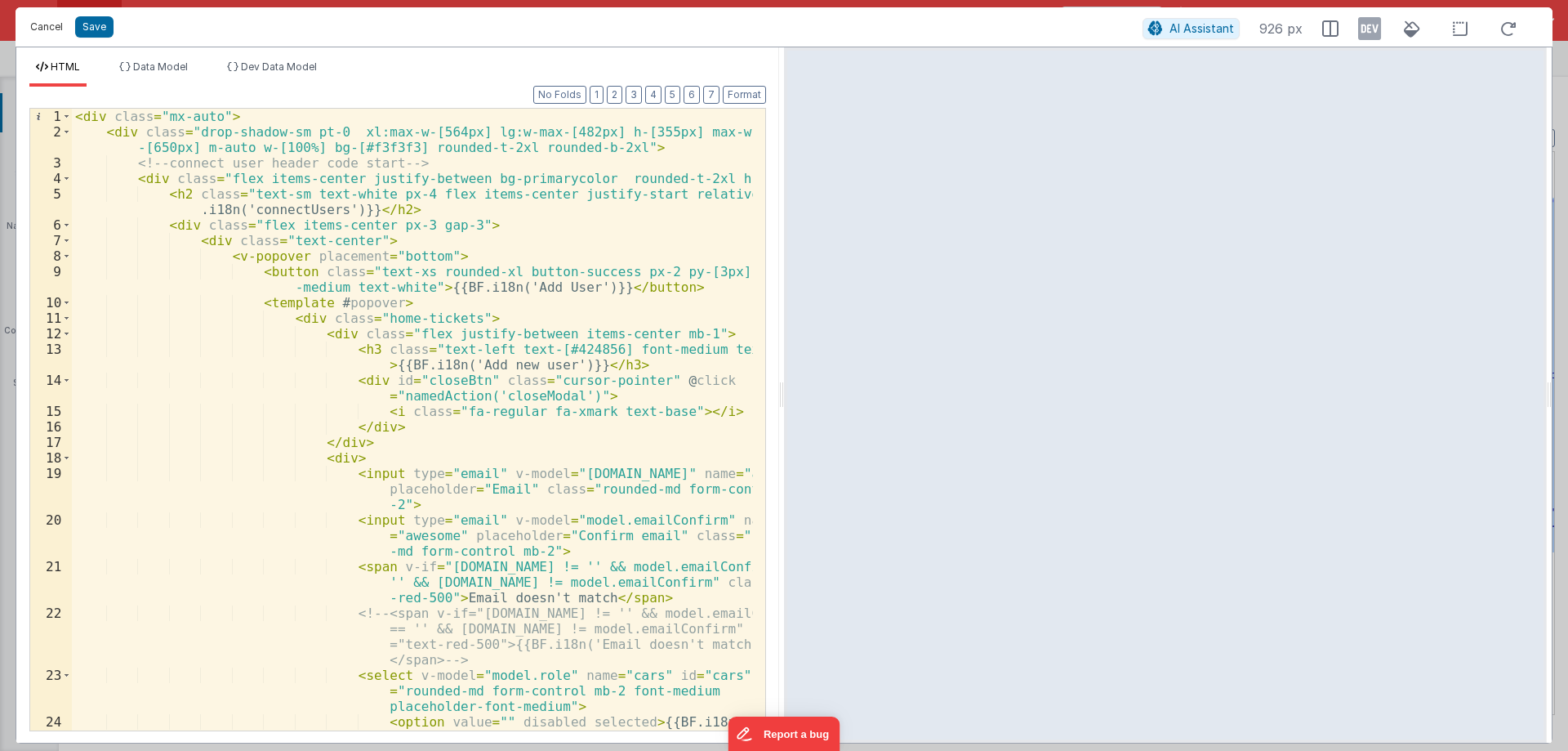
click at [52, 25] on button "Cancel" at bounding box center [46, 27] width 49 height 23
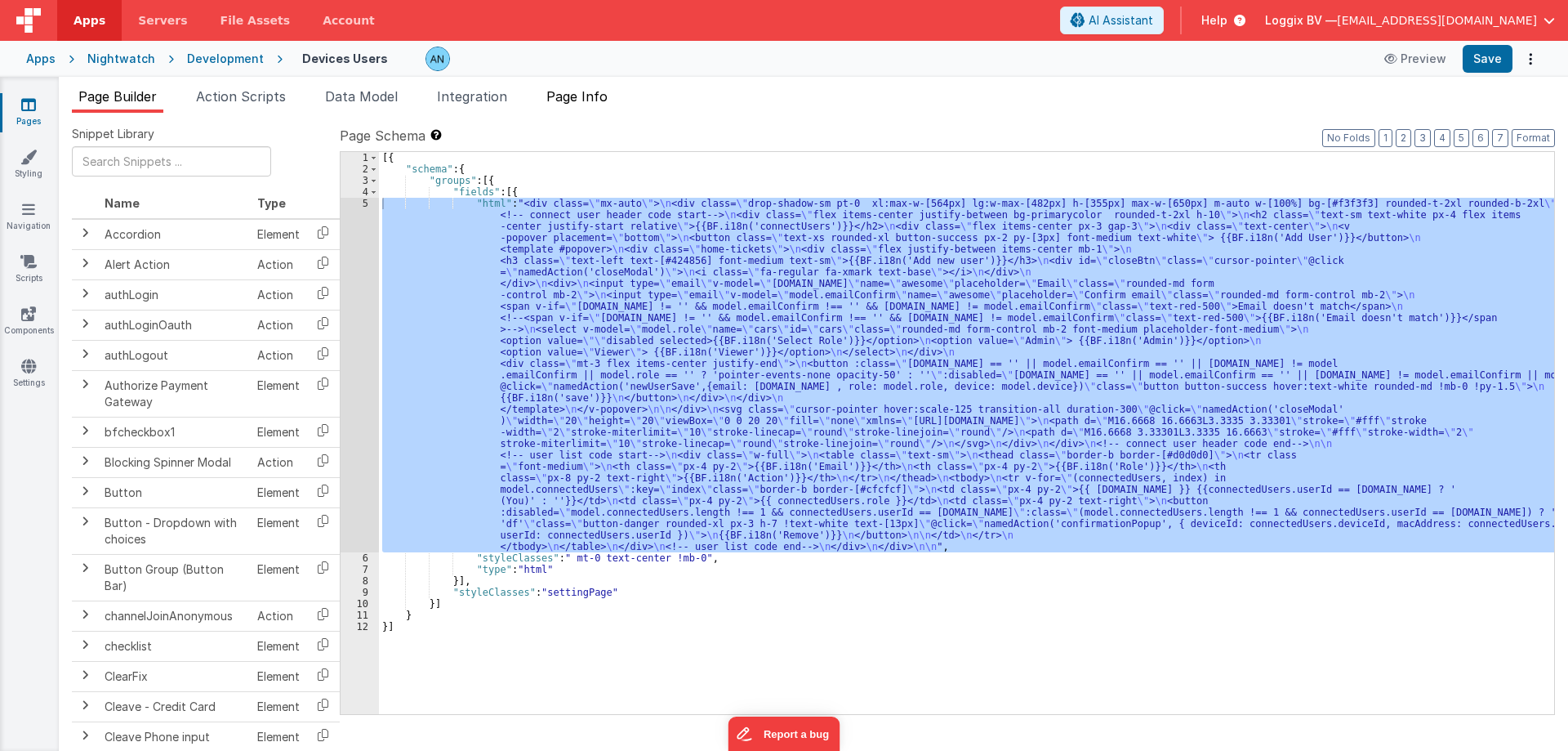
click at [574, 95] on span "Page Info" at bounding box center [577, 96] width 61 height 17
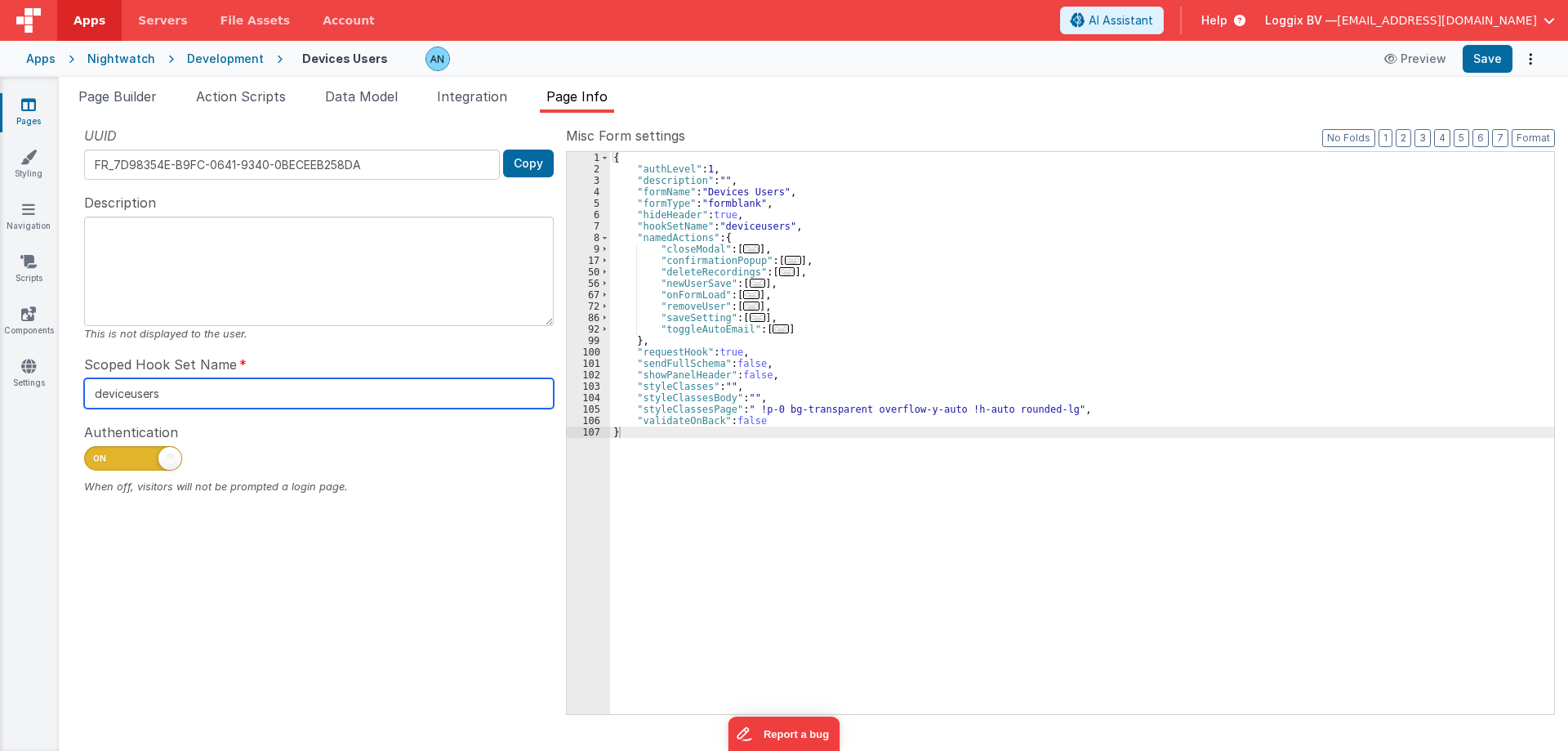
click at [133, 402] on input "deviceusers" at bounding box center [319, 393] width 470 height 31
